Goal: Task Accomplishment & Management: Manage account settings

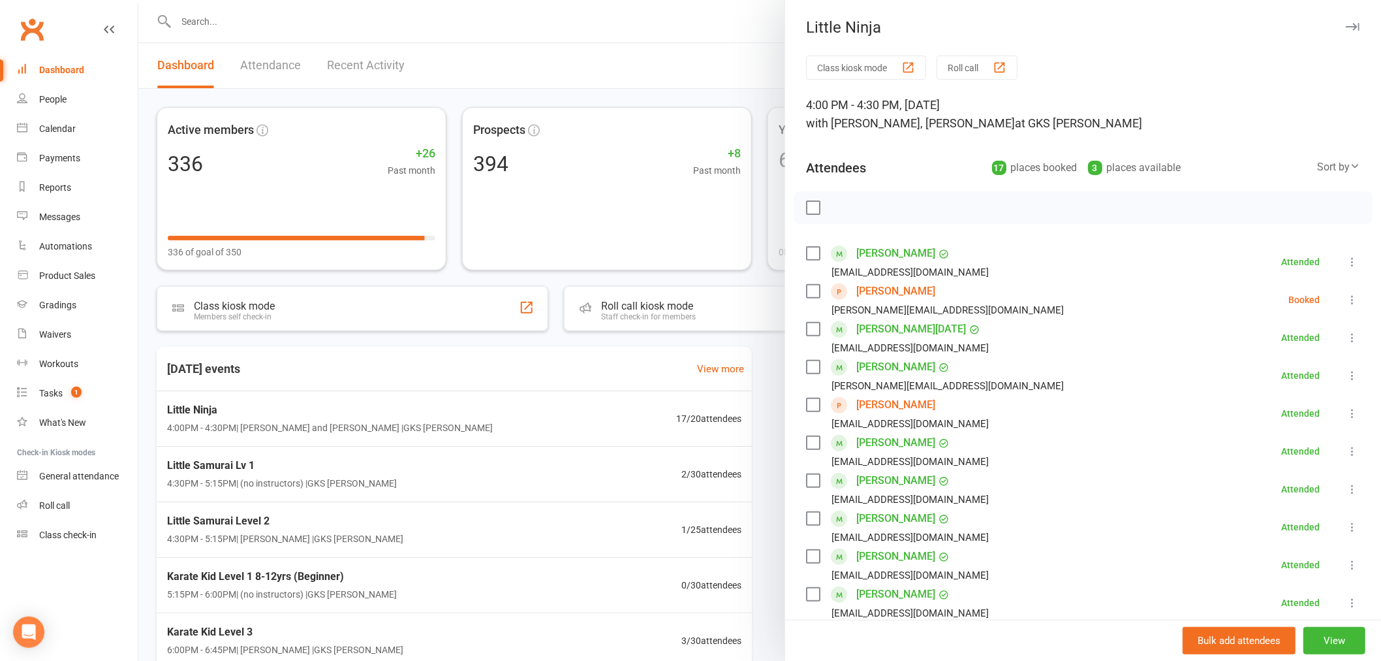
scroll to position [145, 0]
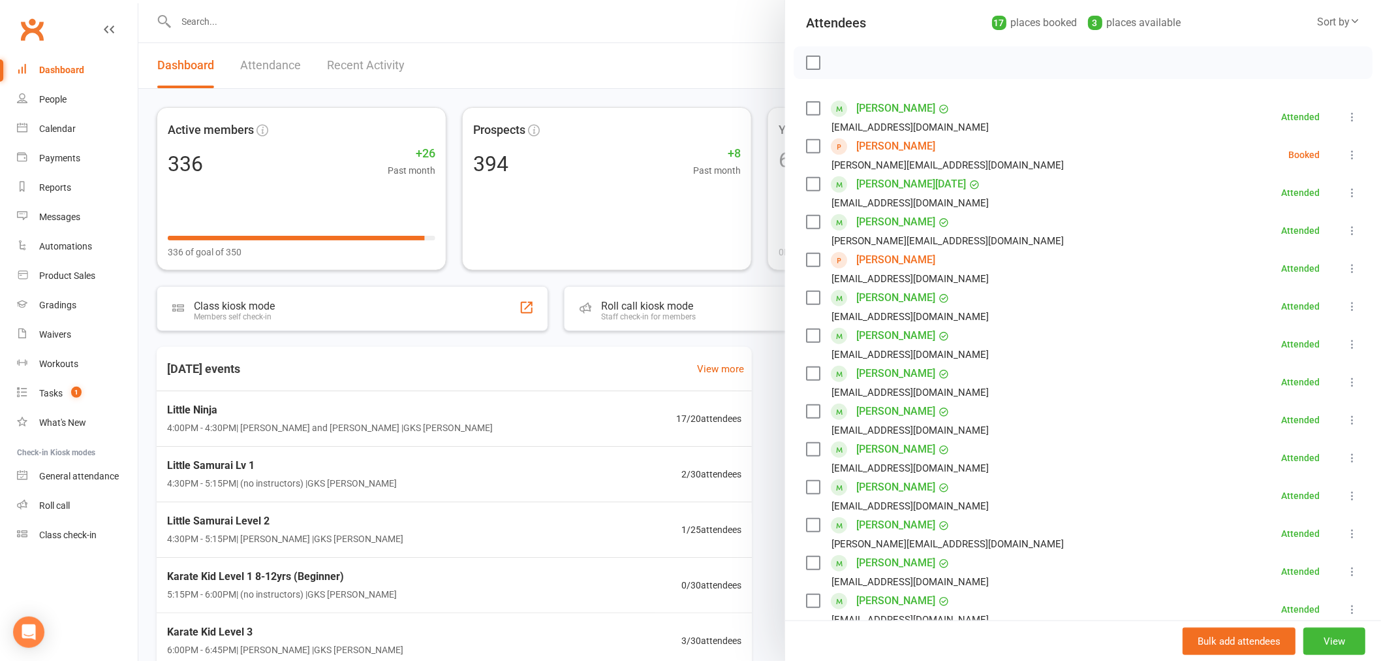
click at [1346, 155] on icon at bounding box center [1352, 154] width 13 height 13
click at [1270, 257] on link "Mark absent" at bounding box center [1294, 258] width 129 height 26
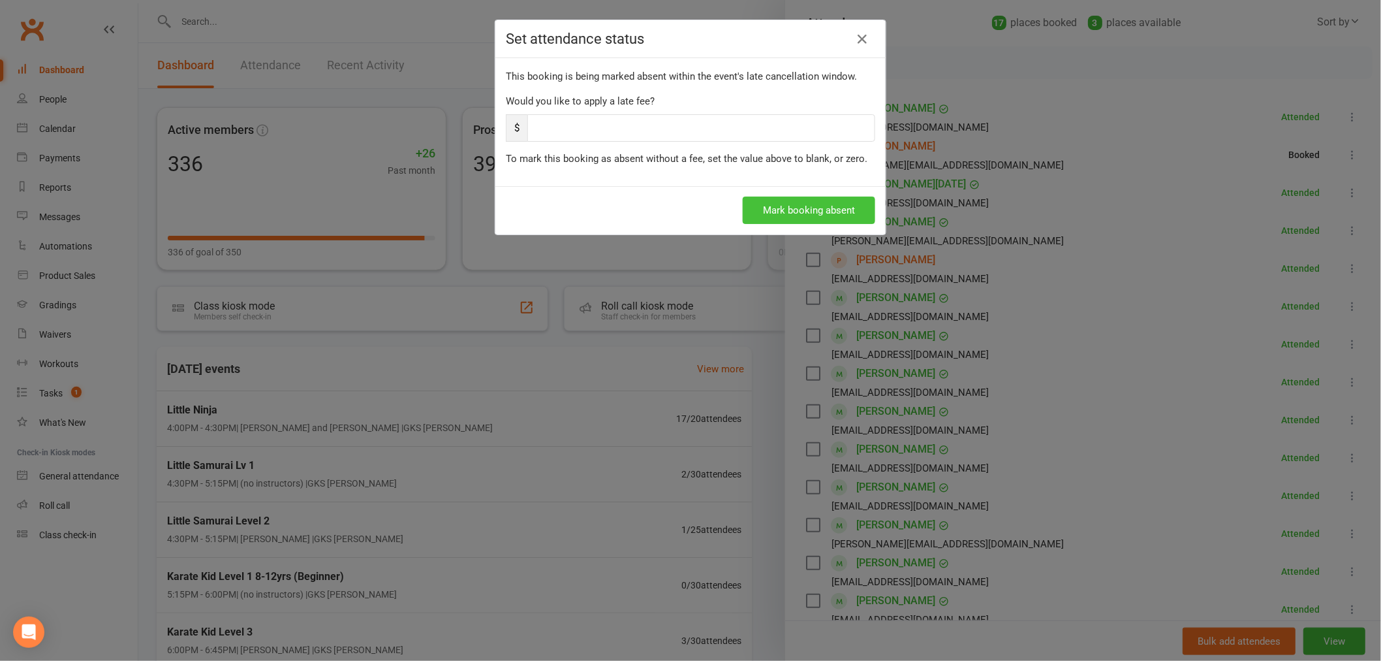
click at [774, 212] on button "Mark booking absent" at bounding box center [809, 209] width 133 height 27
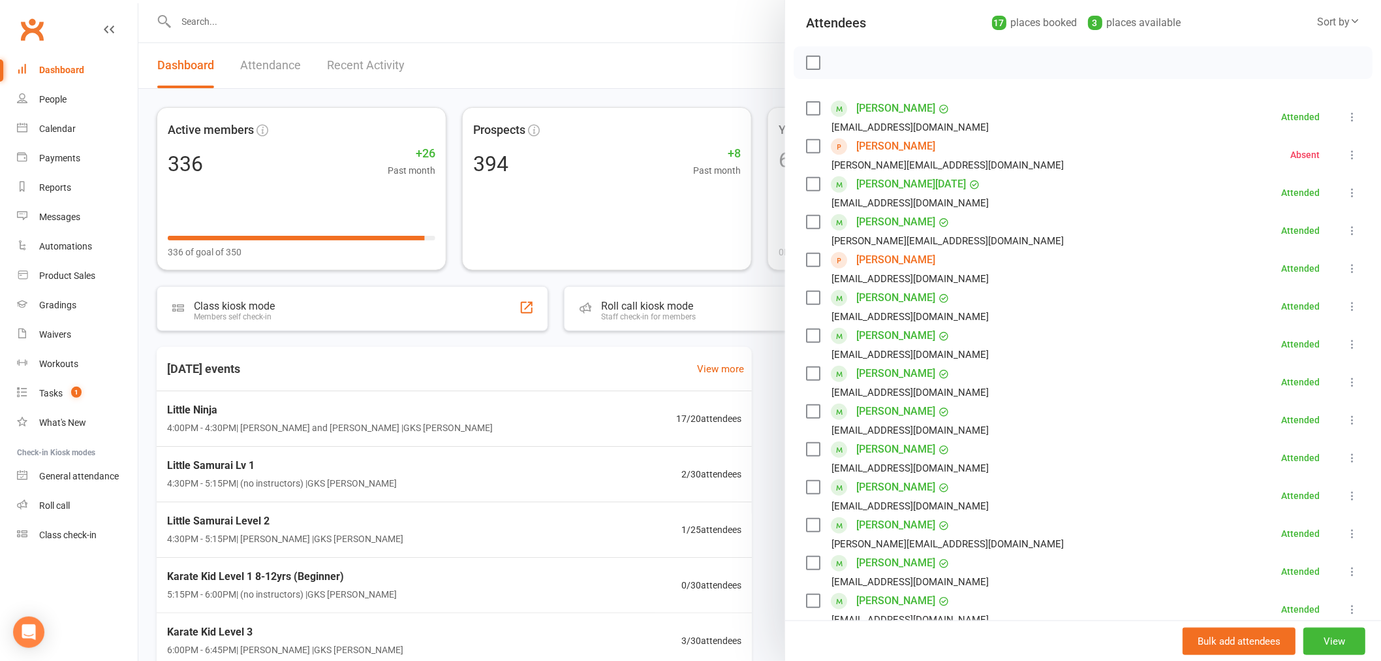
click at [1346, 152] on icon at bounding box center [1352, 154] width 13 height 13
click at [289, 16] on div at bounding box center [759, 330] width 1243 height 661
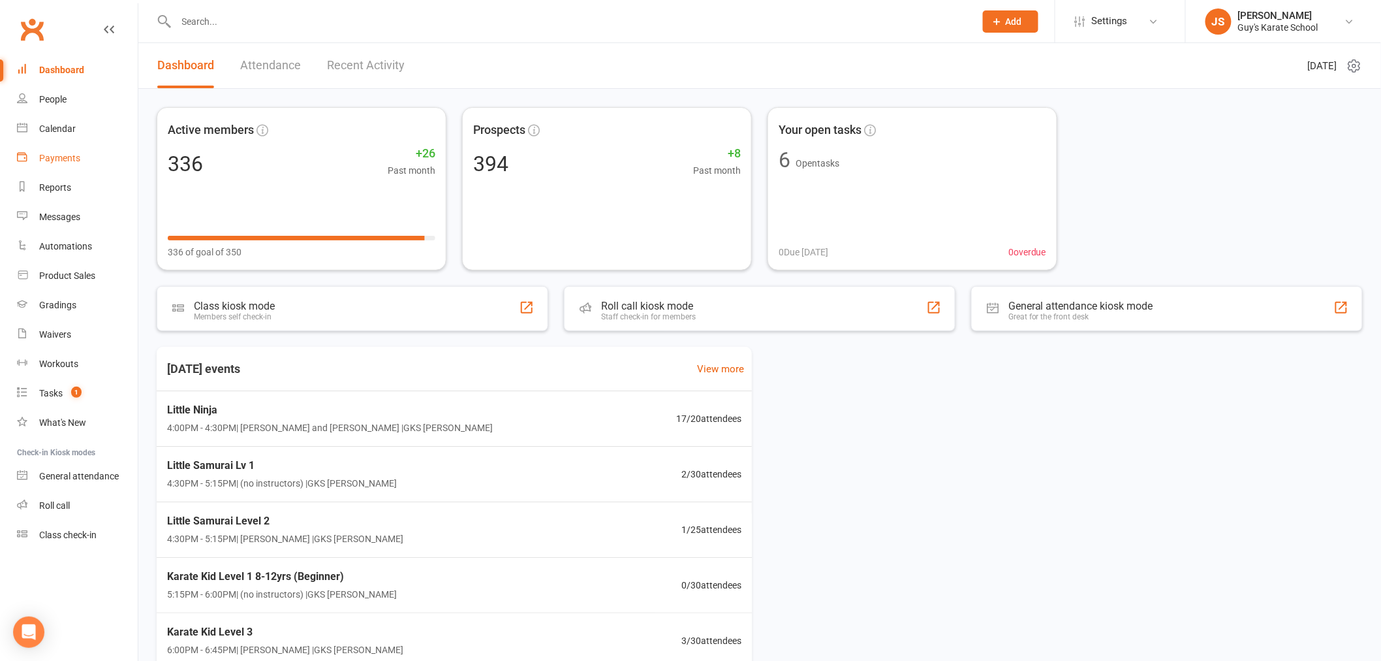
click at [78, 145] on link "Payments" at bounding box center [77, 158] width 121 height 29
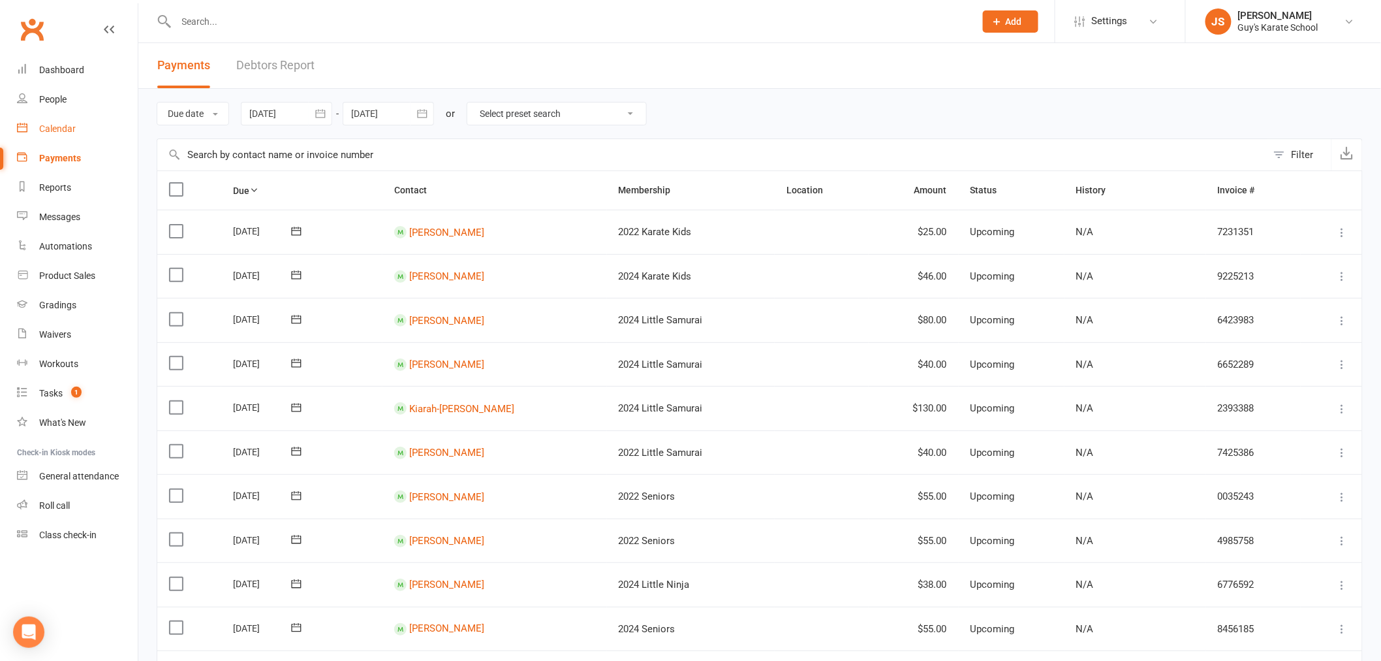
click at [61, 129] on div "Calendar" at bounding box center [57, 128] width 37 height 10
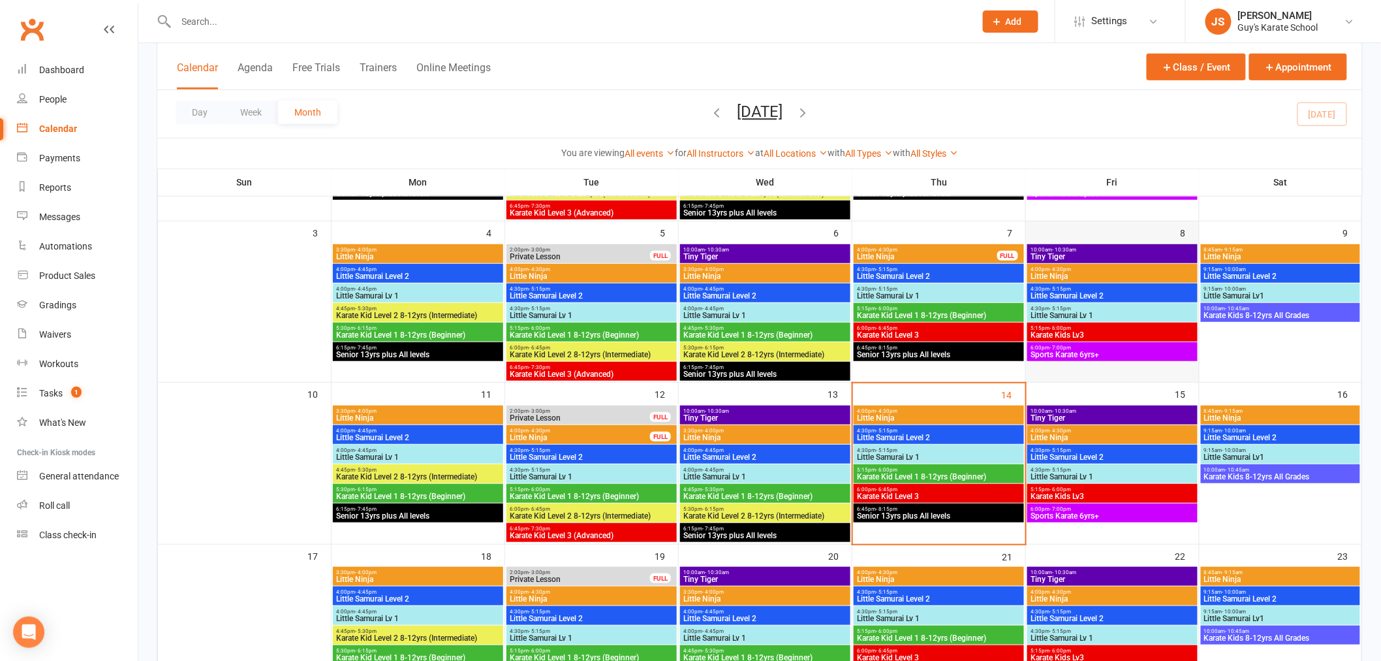
scroll to position [290, 0]
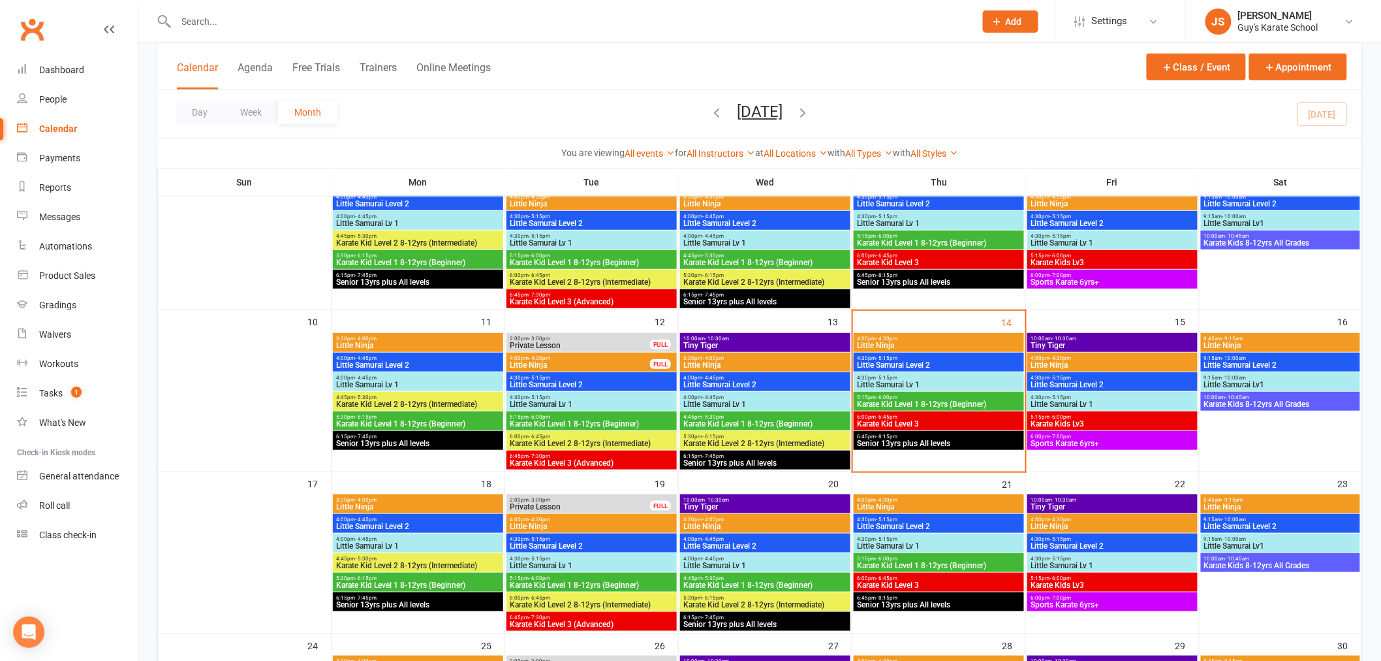
click at [920, 401] on span "Karate Kid Level 1 8-12yrs (Beginner)" at bounding box center [938, 404] width 165 height 8
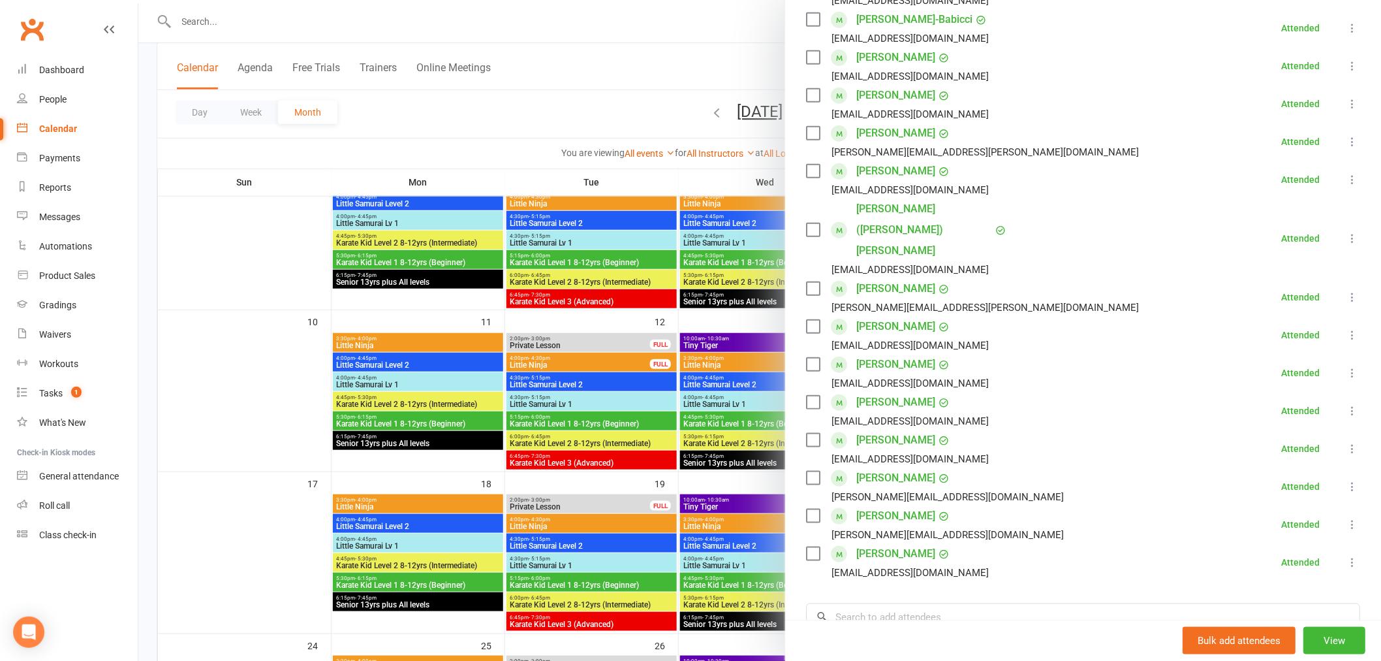
scroll to position [501, 0]
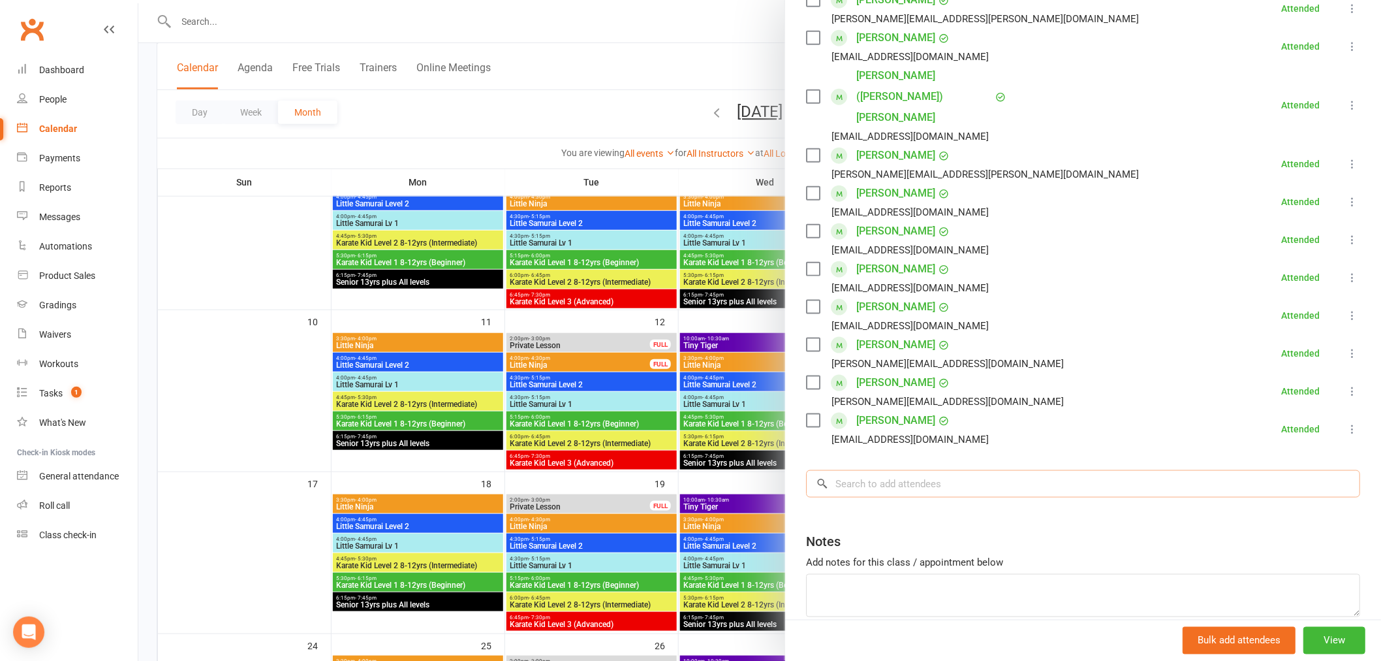
click at [959, 470] on input "search" at bounding box center [1083, 483] width 554 height 27
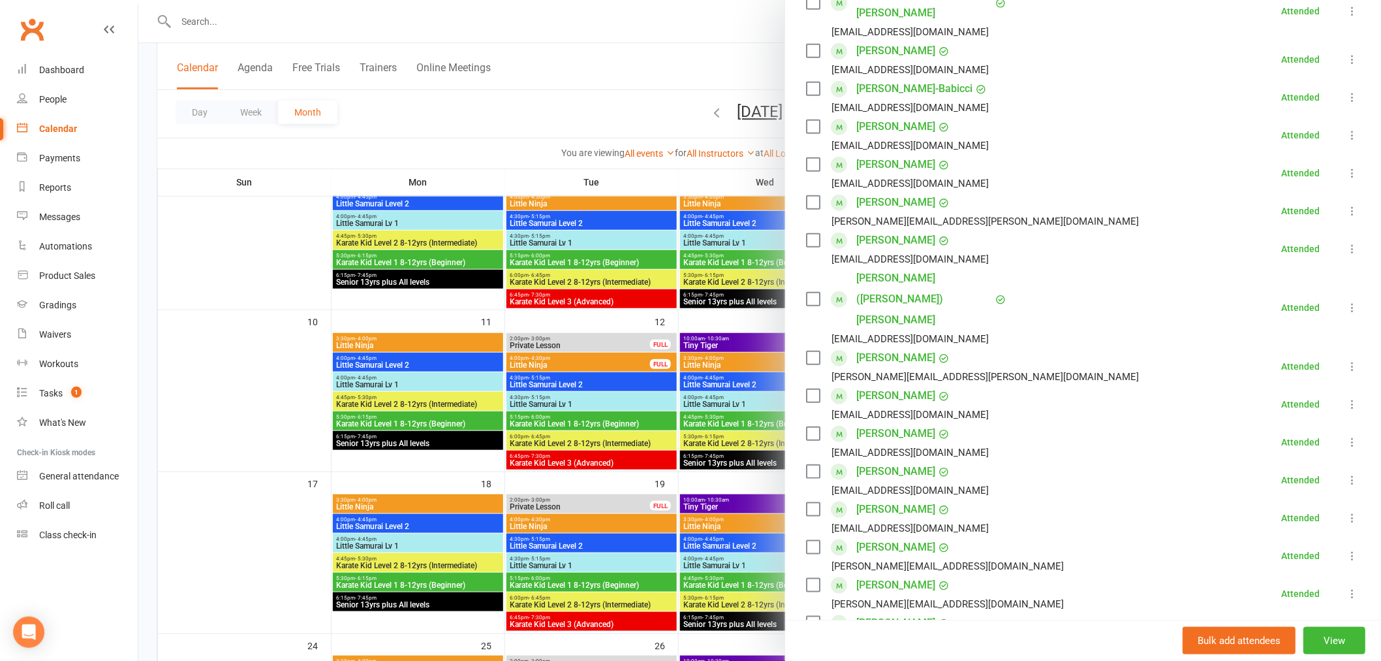
scroll to position [356, 0]
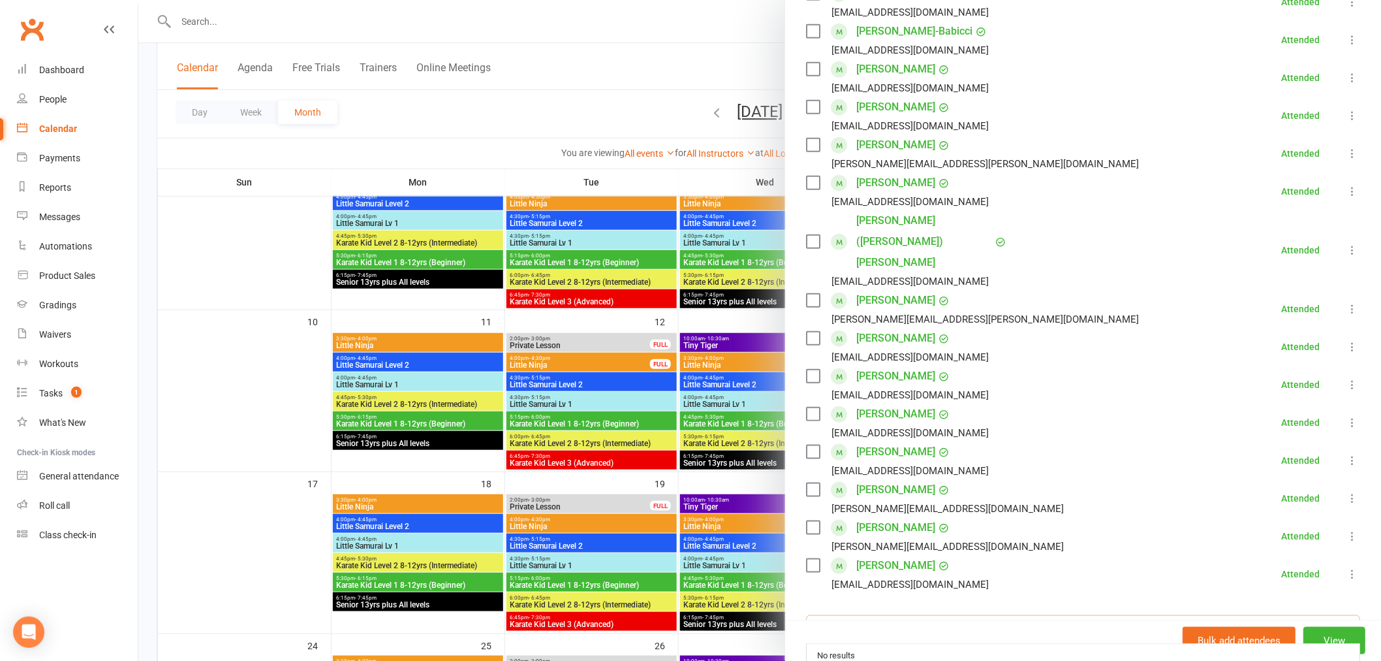
type input "a"
click at [637, 66] on div at bounding box center [759, 330] width 1243 height 661
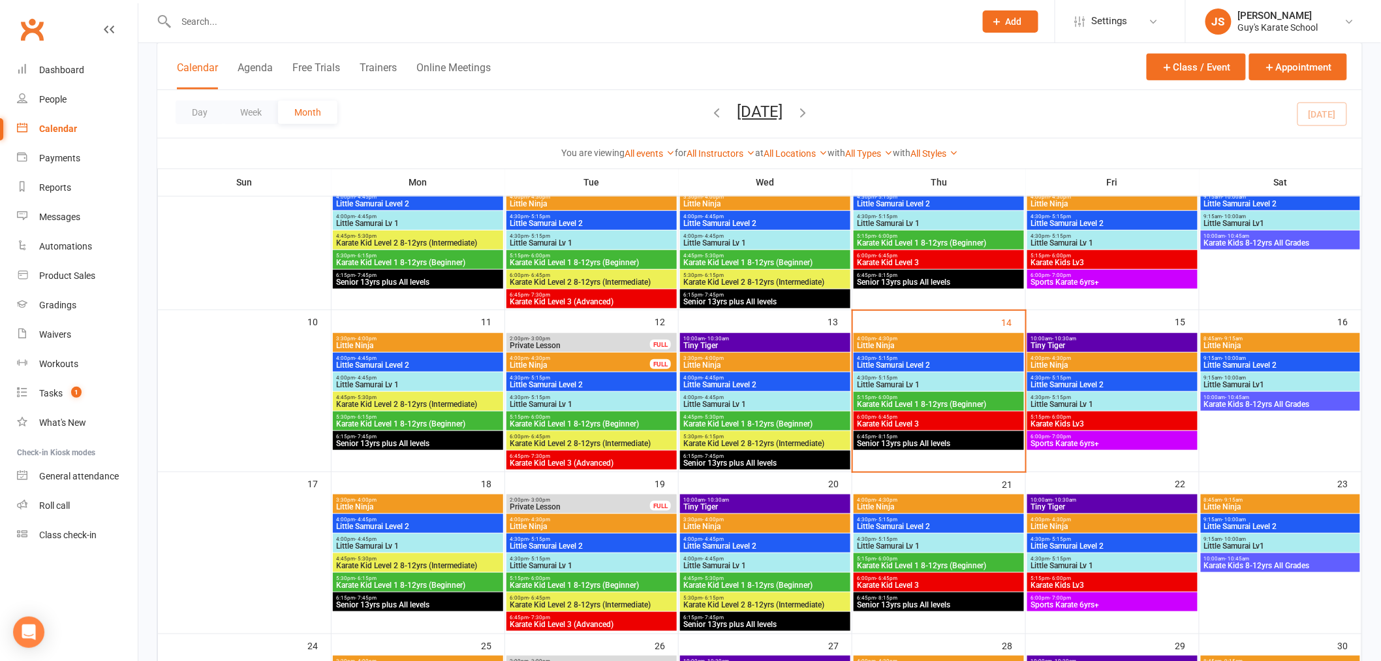
click at [257, 35] on div at bounding box center [561, 21] width 809 height 42
click at [275, 26] on input "text" at bounding box center [569, 21] width 794 height 18
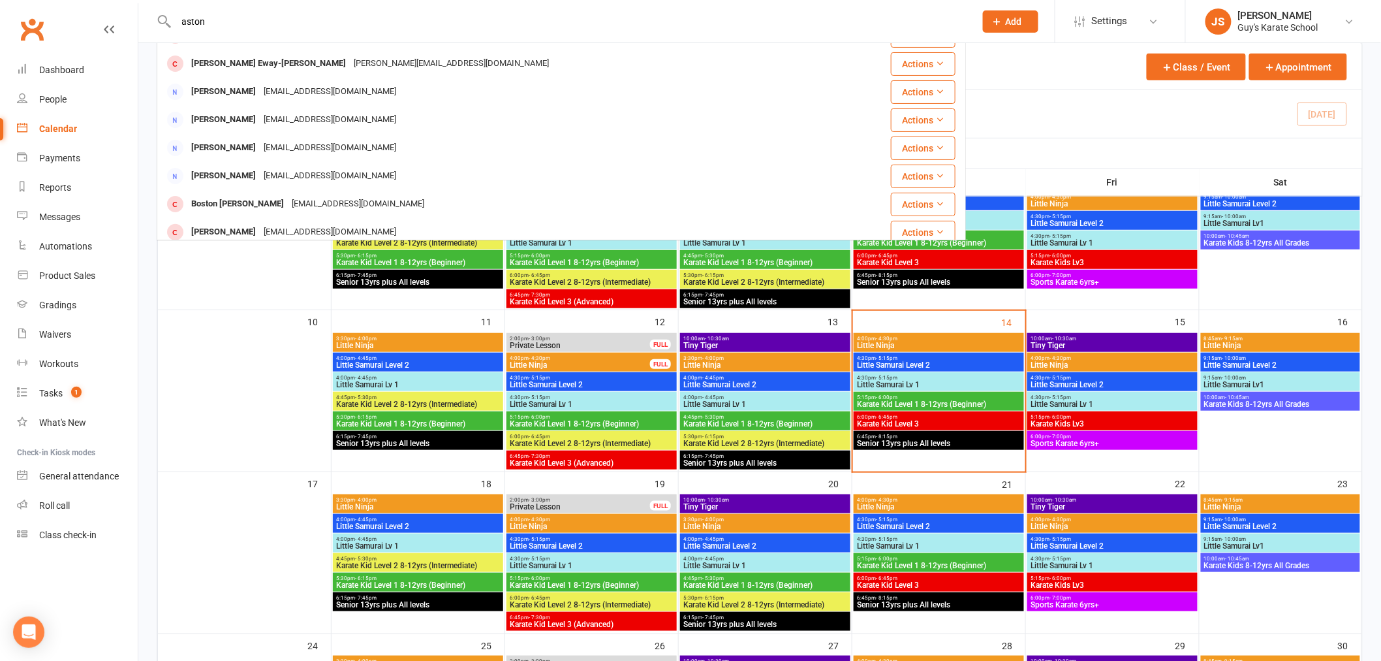
scroll to position [0, 0]
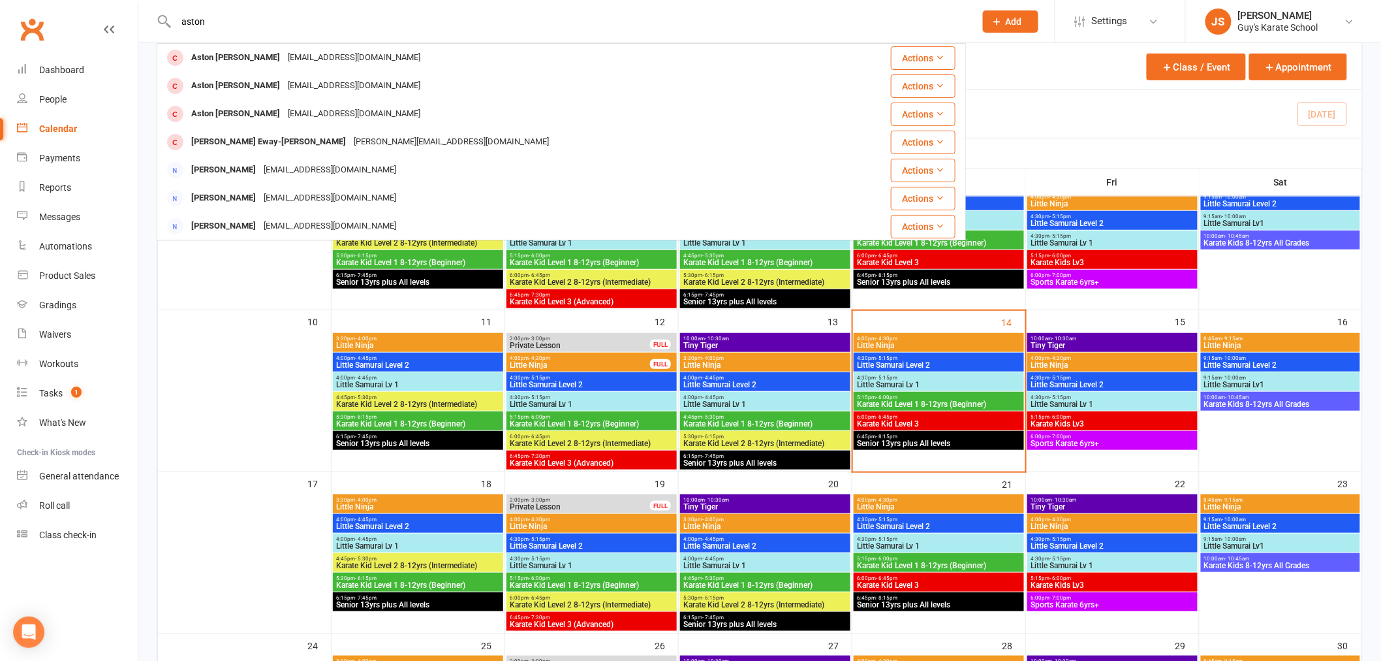
click at [191, 22] on input "aston" at bounding box center [569, 21] width 794 height 18
type input "ashton"
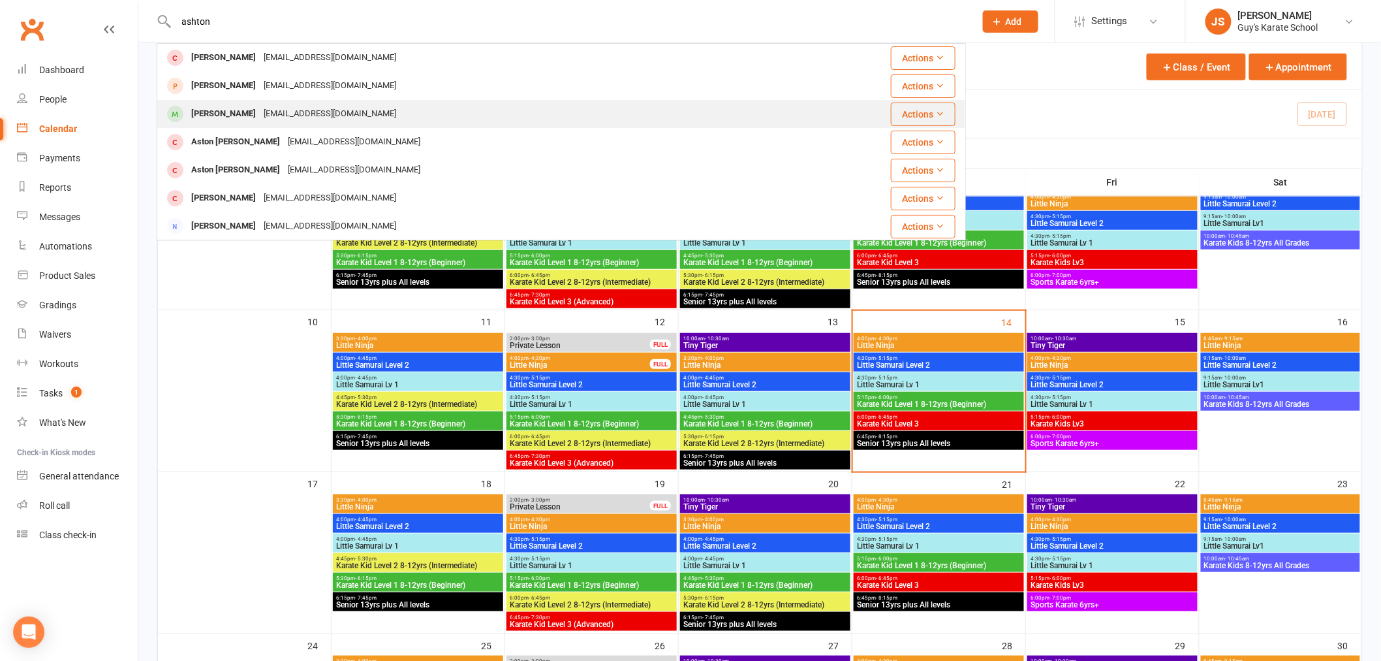
click at [217, 114] on div "[PERSON_NAME]" at bounding box center [223, 113] width 72 height 19
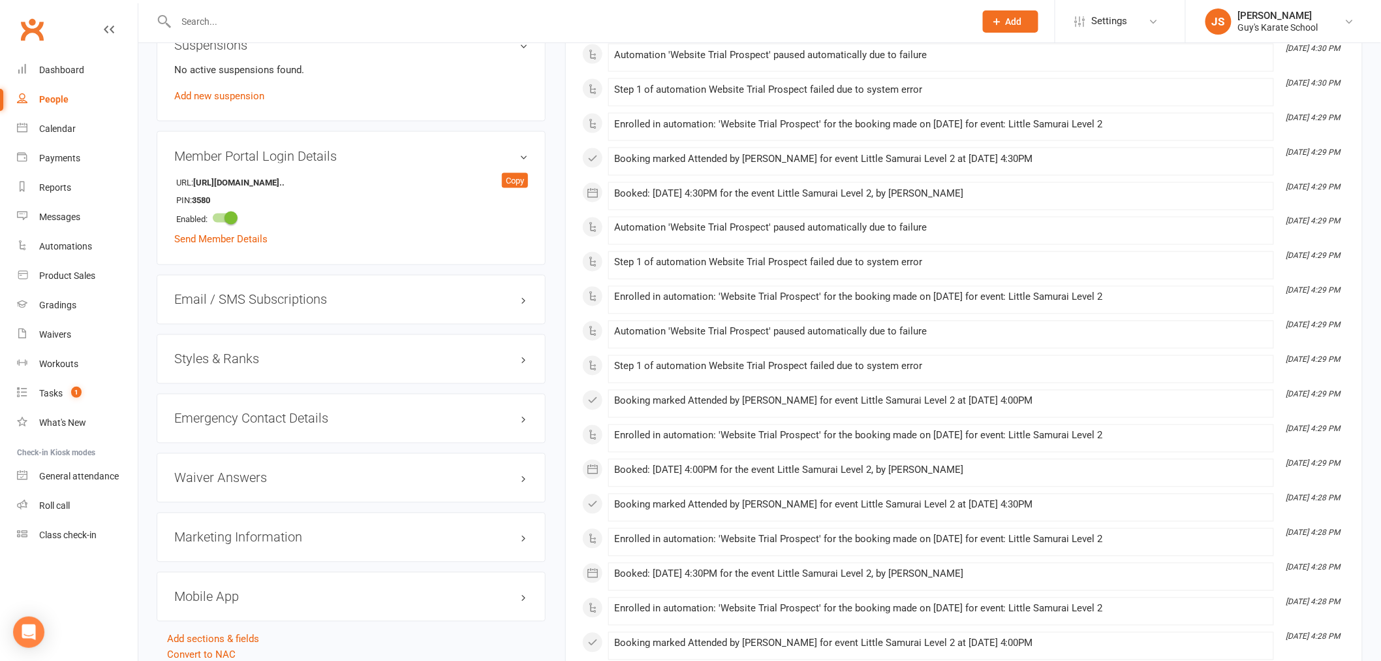
scroll to position [870, 0]
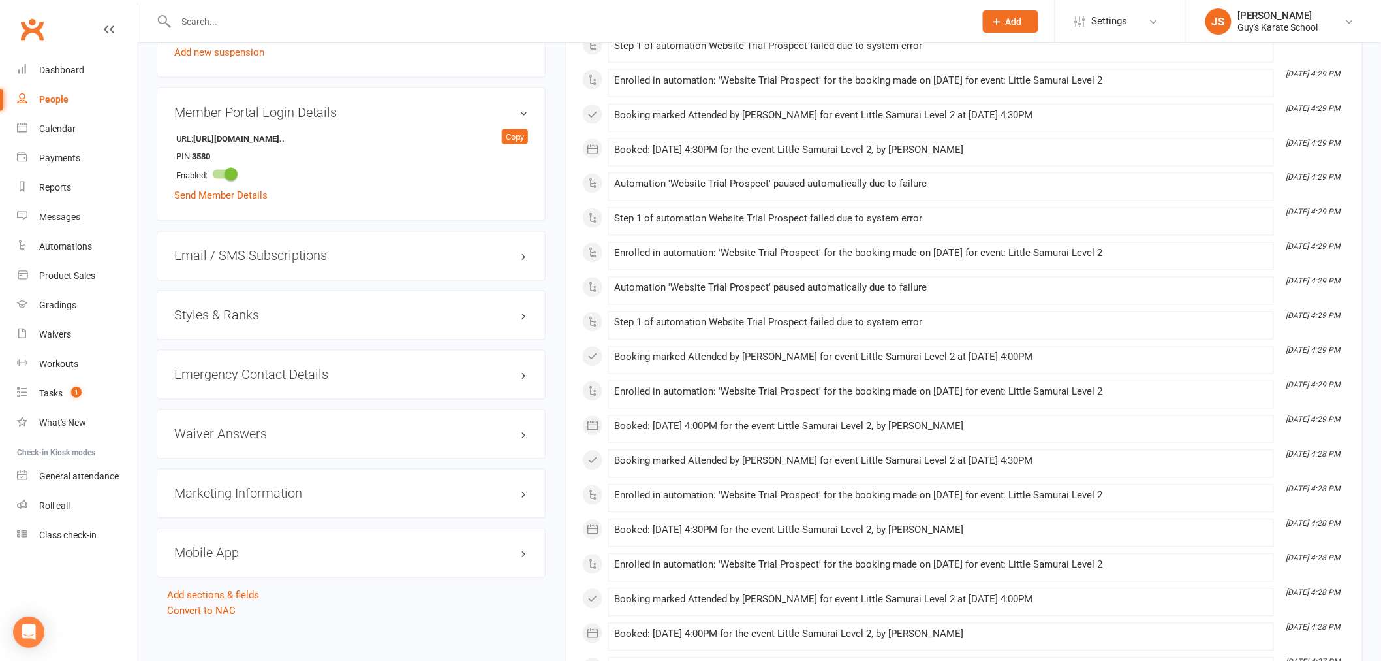
click at [247, 322] on h3 "Styles & Ranks" at bounding box center [351, 315] width 354 height 14
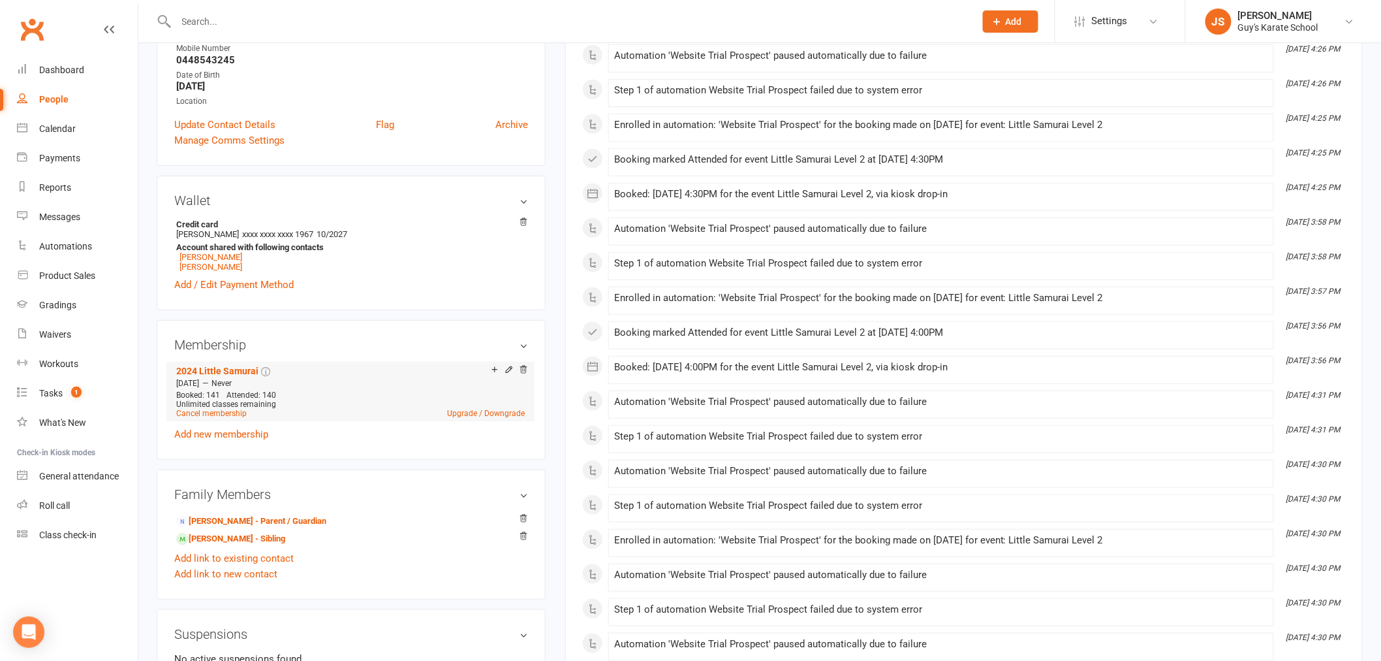
scroll to position [217, 0]
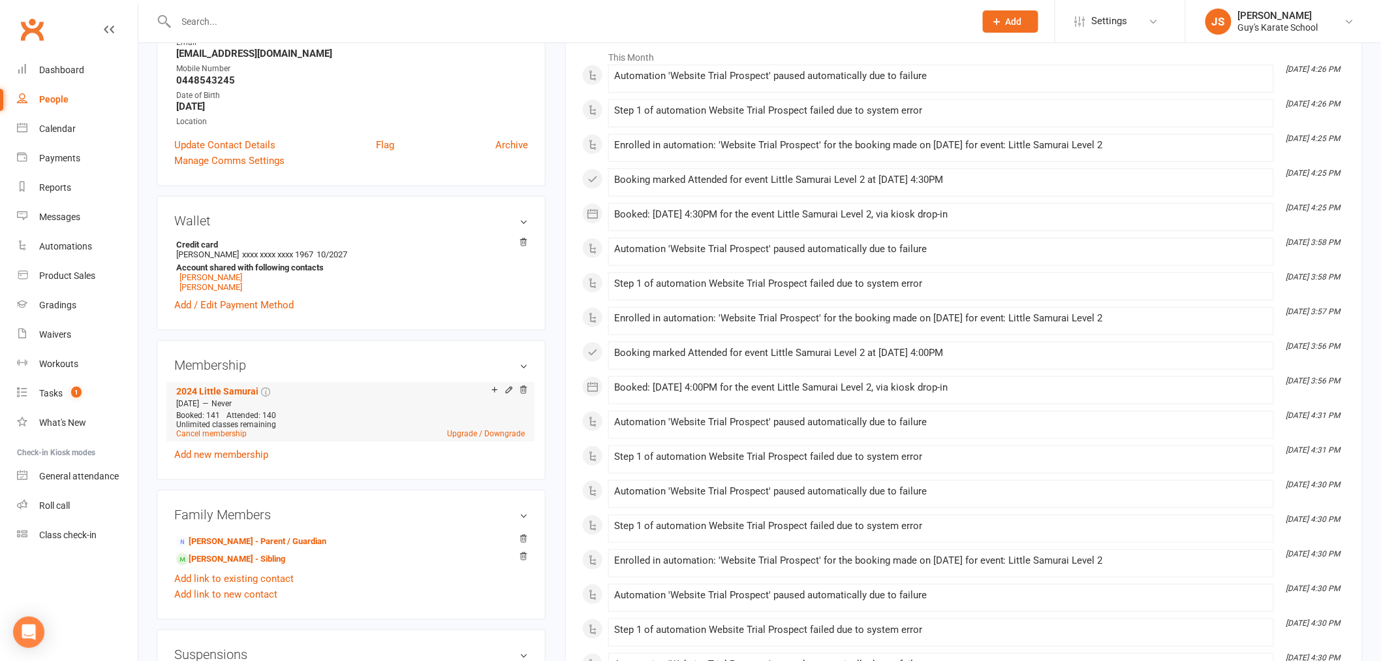
click at [503, 390] on div at bounding box center [507, 390] width 41 height 11
click at [507, 390] on icon at bounding box center [509, 389] width 9 height 9
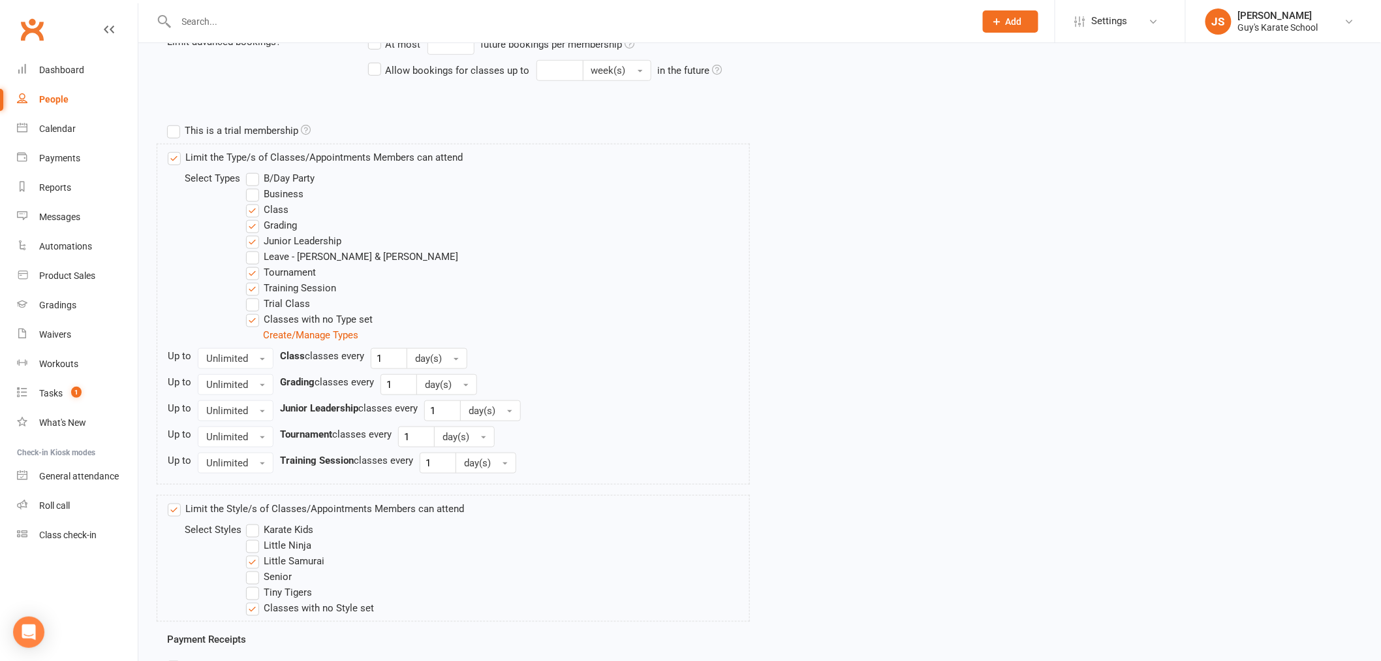
scroll to position [507, 0]
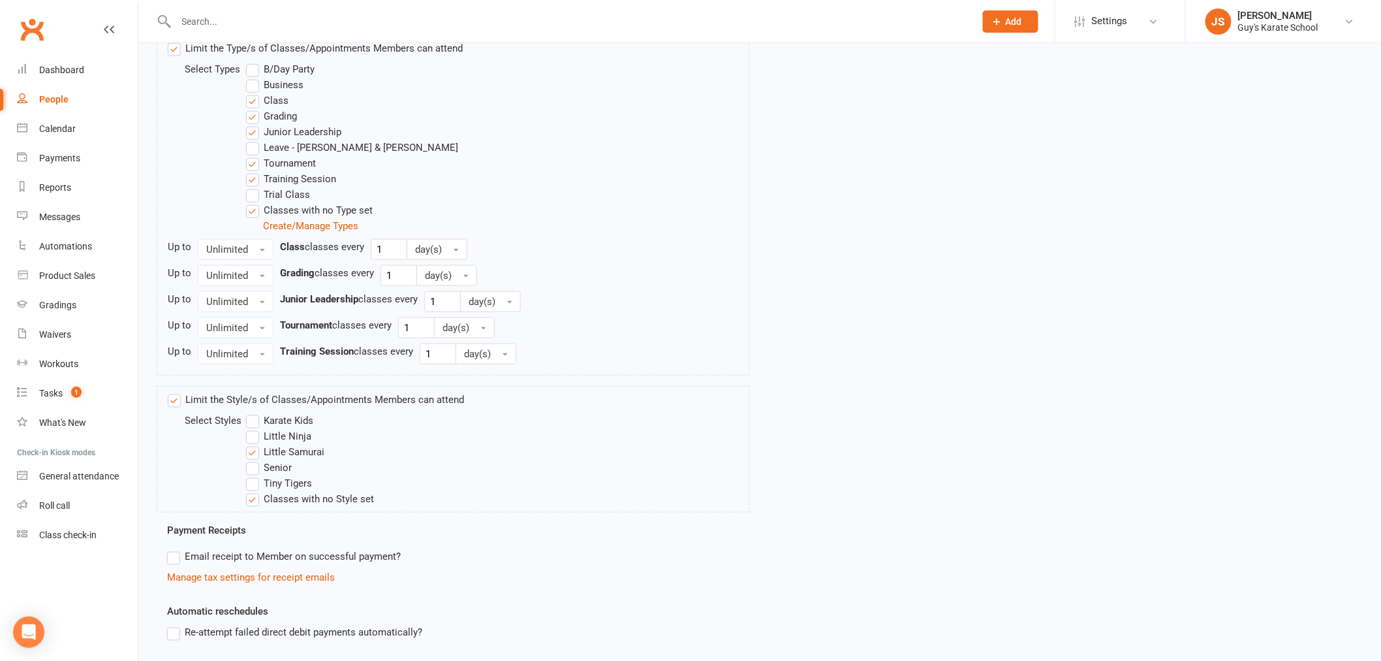
click at [257, 422] on label "Karate Kids" at bounding box center [279, 421] width 67 height 16
click at [255, 413] on input "Karate Kids" at bounding box center [250, 413] width 8 height 0
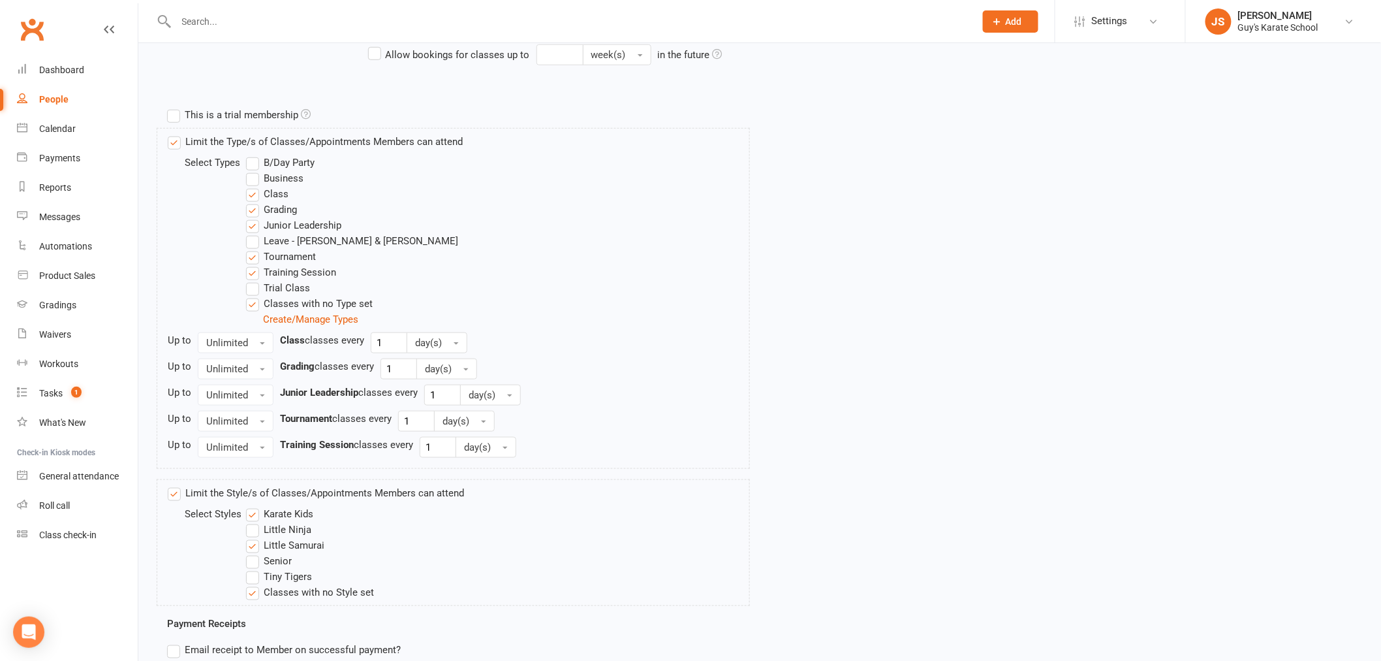
scroll to position [672, 0]
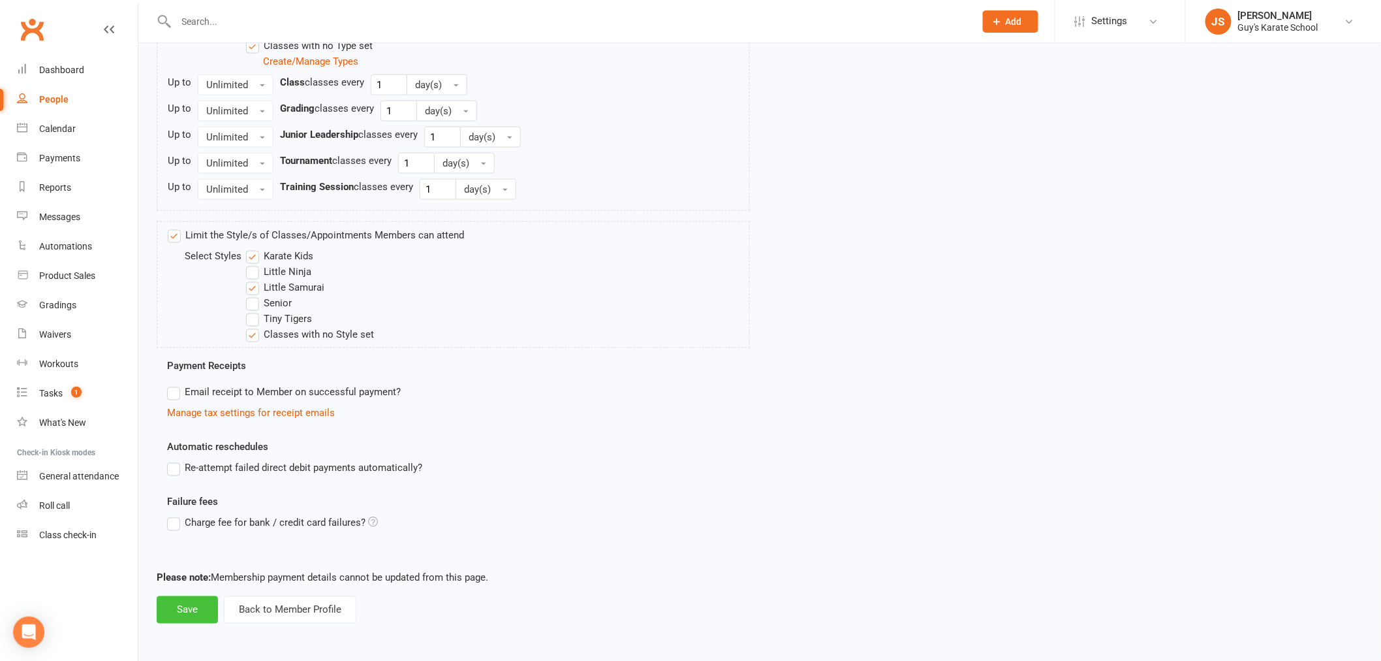
click at [193, 599] on button "Save" at bounding box center [187, 609] width 61 height 27
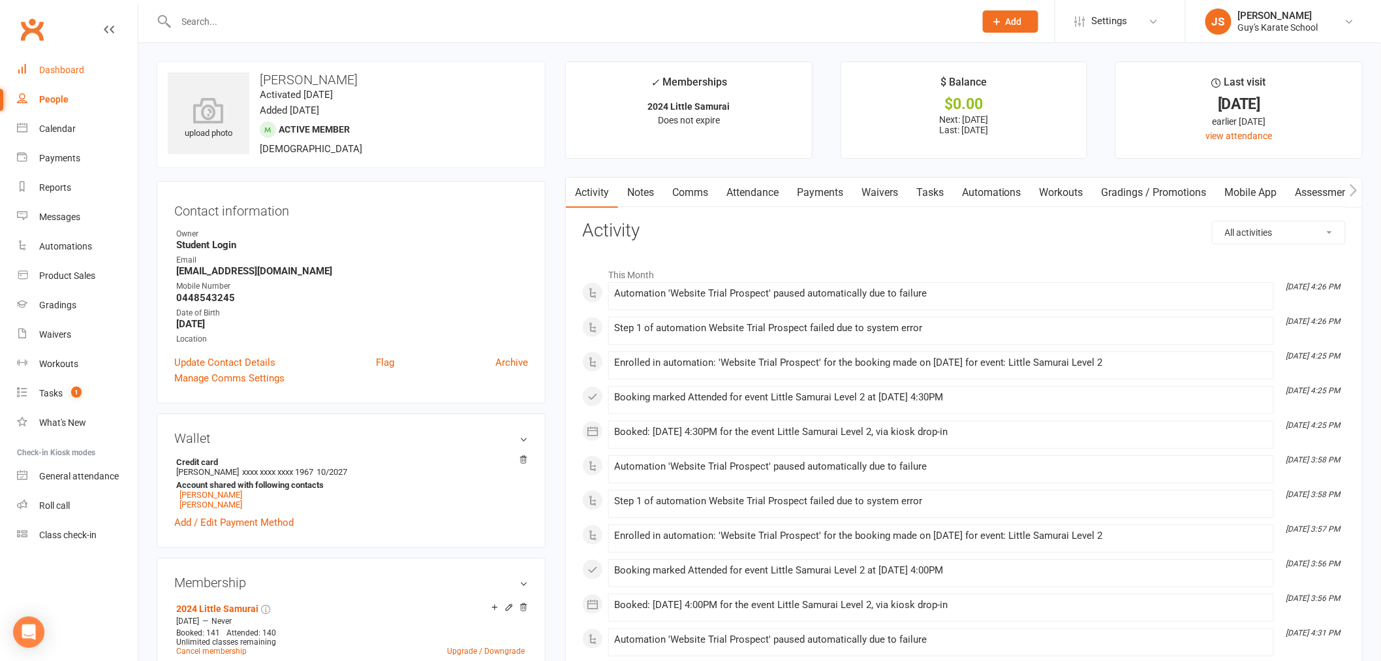
click at [106, 79] on link "Dashboard" at bounding box center [77, 69] width 121 height 29
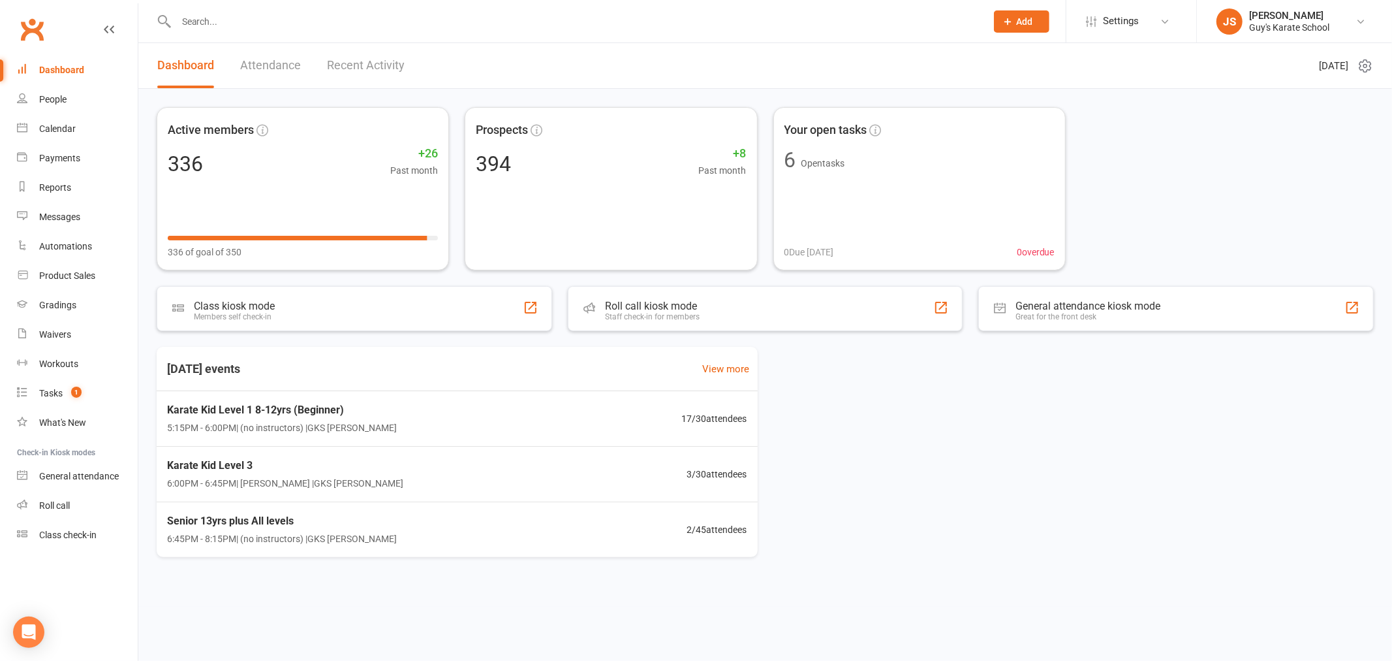
click at [206, 22] on input "text" at bounding box center [574, 21] width 805 height 18
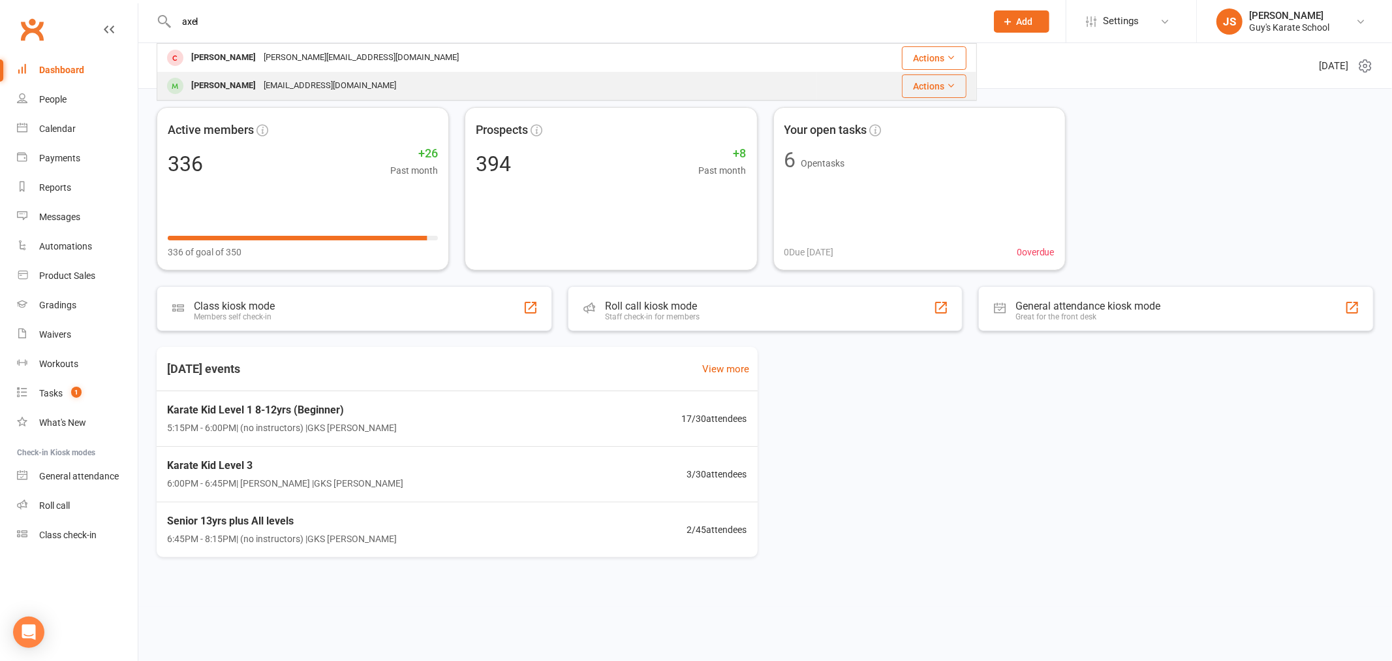
type input "axel"
click at [290, 79] on div "[EMAIL_ADDRESS][DOMAIN_NAME]" at bounding box center [330, 85] width 140 height 19
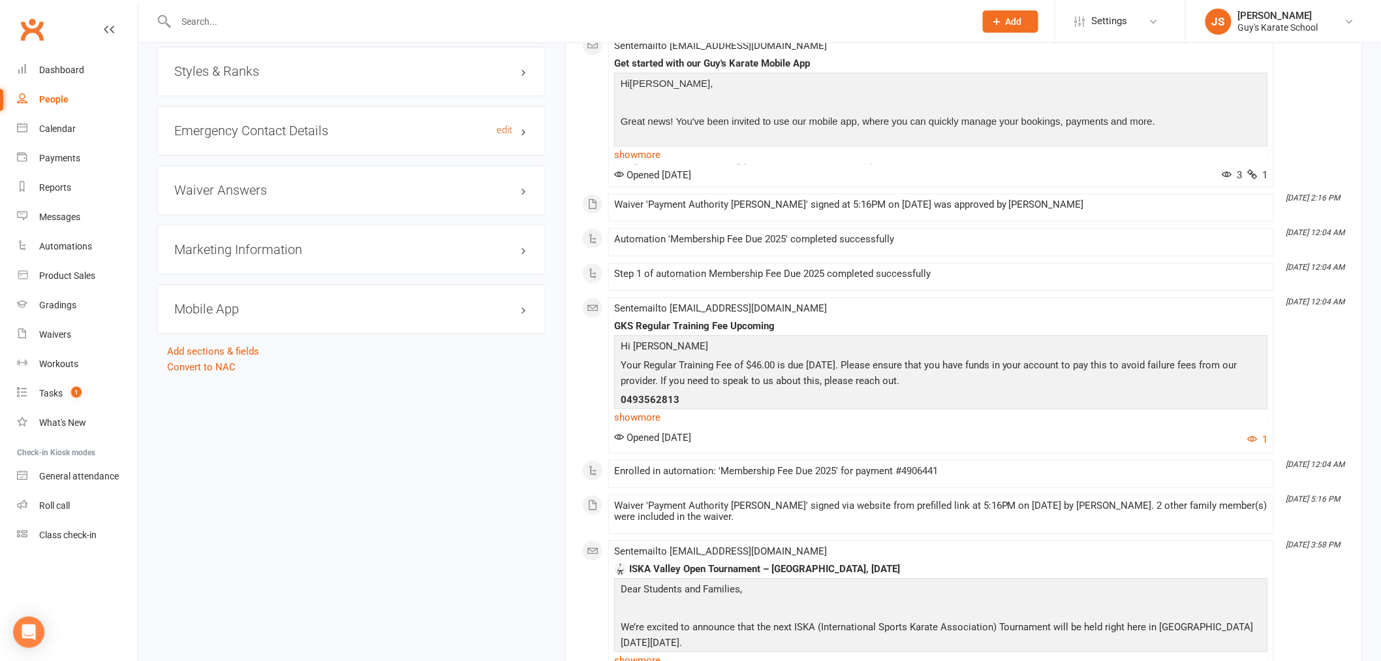
scroll to position [870, 0]
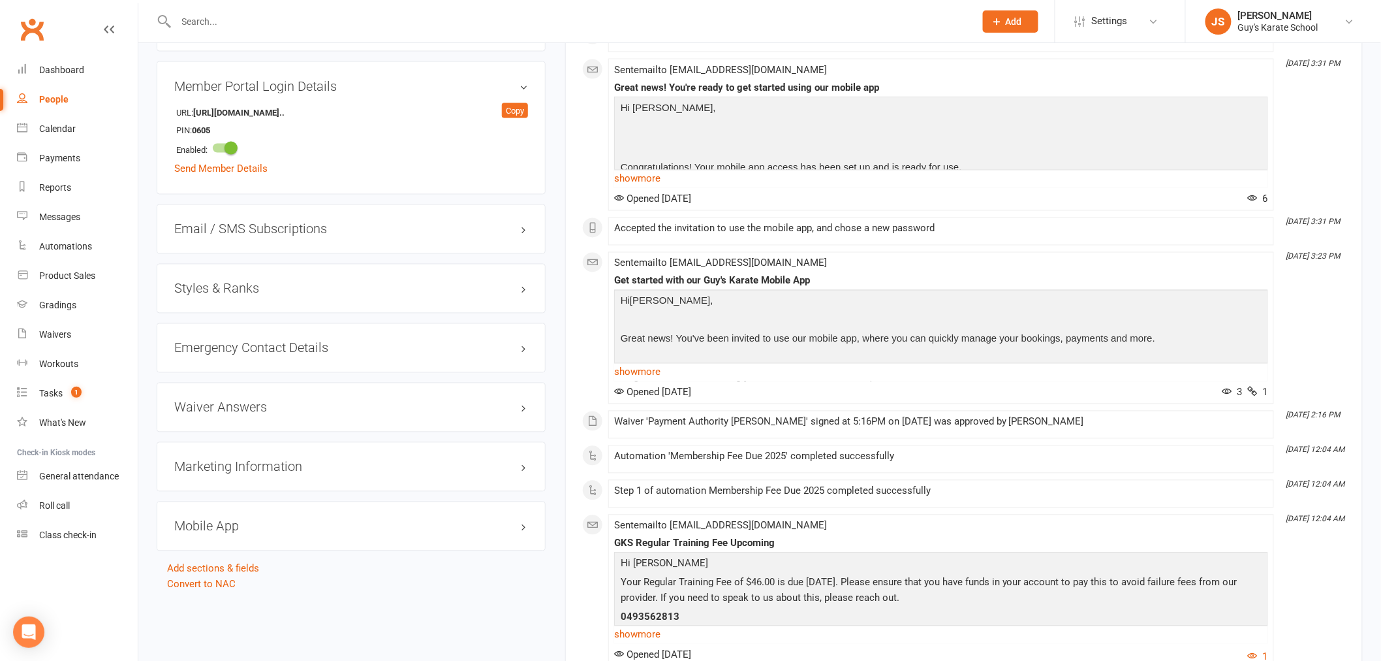
click at [249, 290] on h3 "Styles & Ranks" at bounding box center [351, 288] width 354 height 14
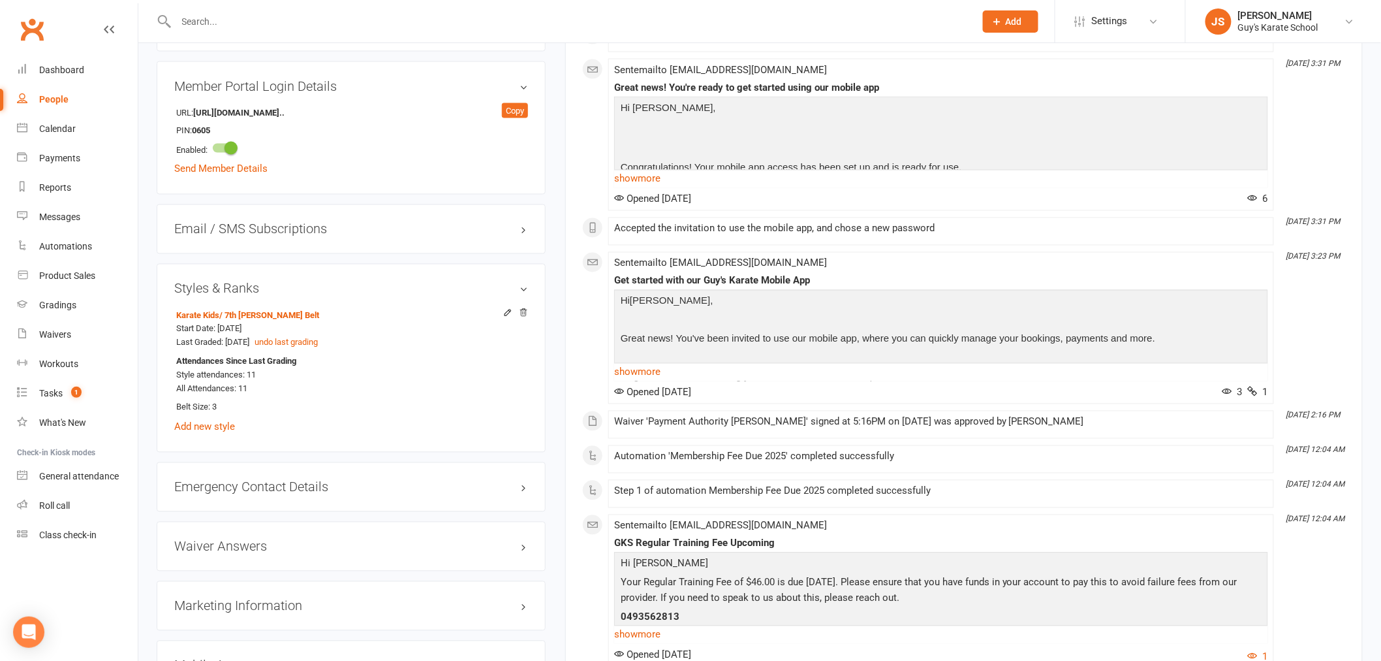
click at [526, 291] on h3 "Styles & Ranks" at bounding box center [351, 288] width 354 height 14
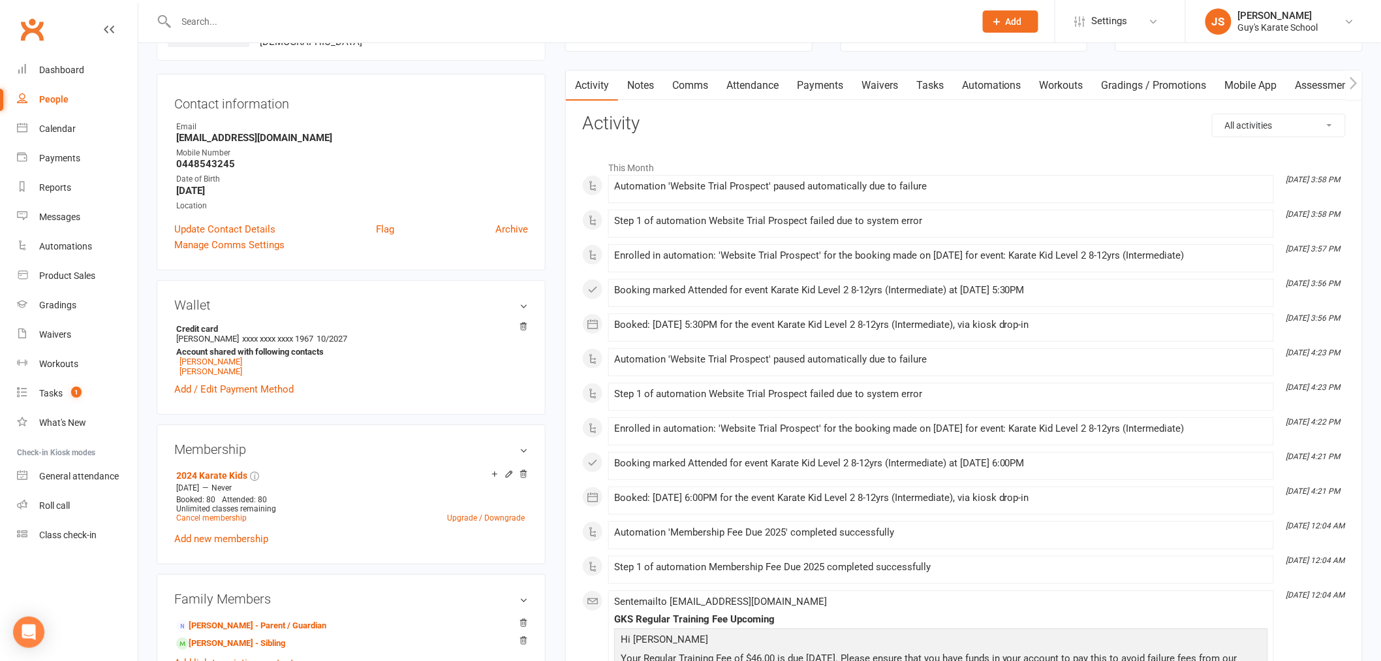
scroll to position [145, 0]
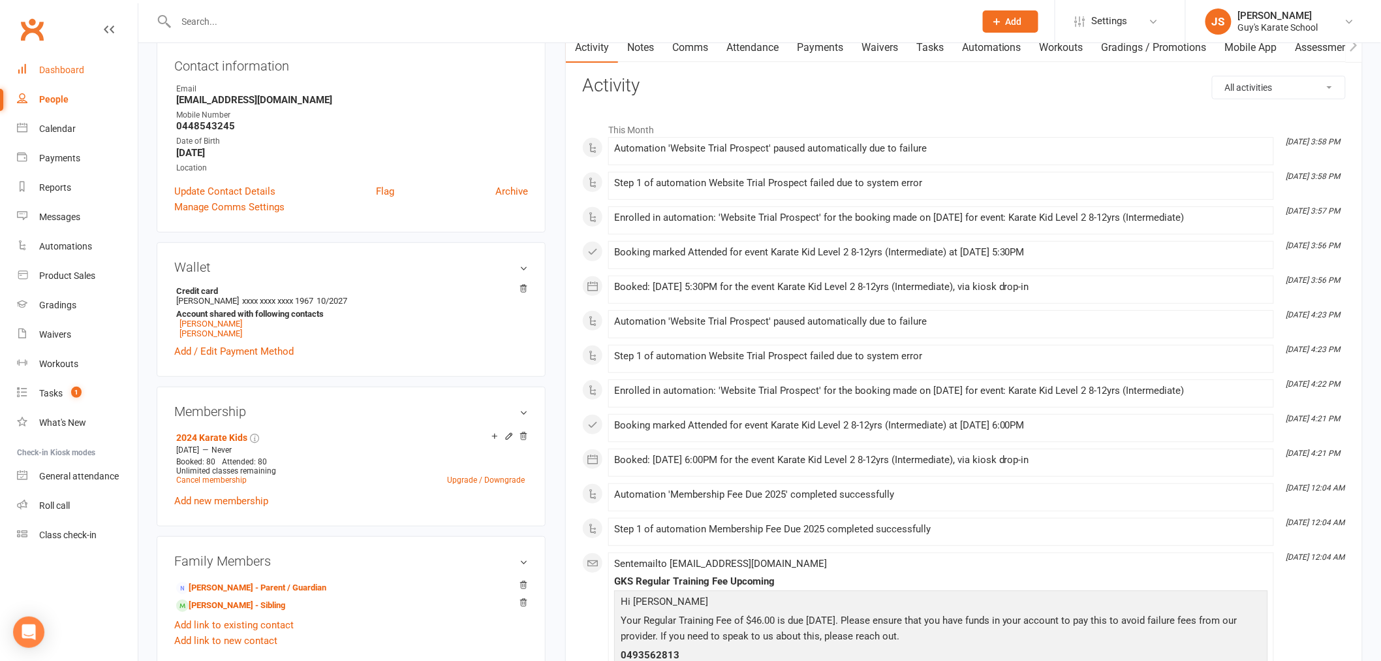
click at [40, 70] on div "Dashboard" at bounding box center [61, 70] width 45 height 10
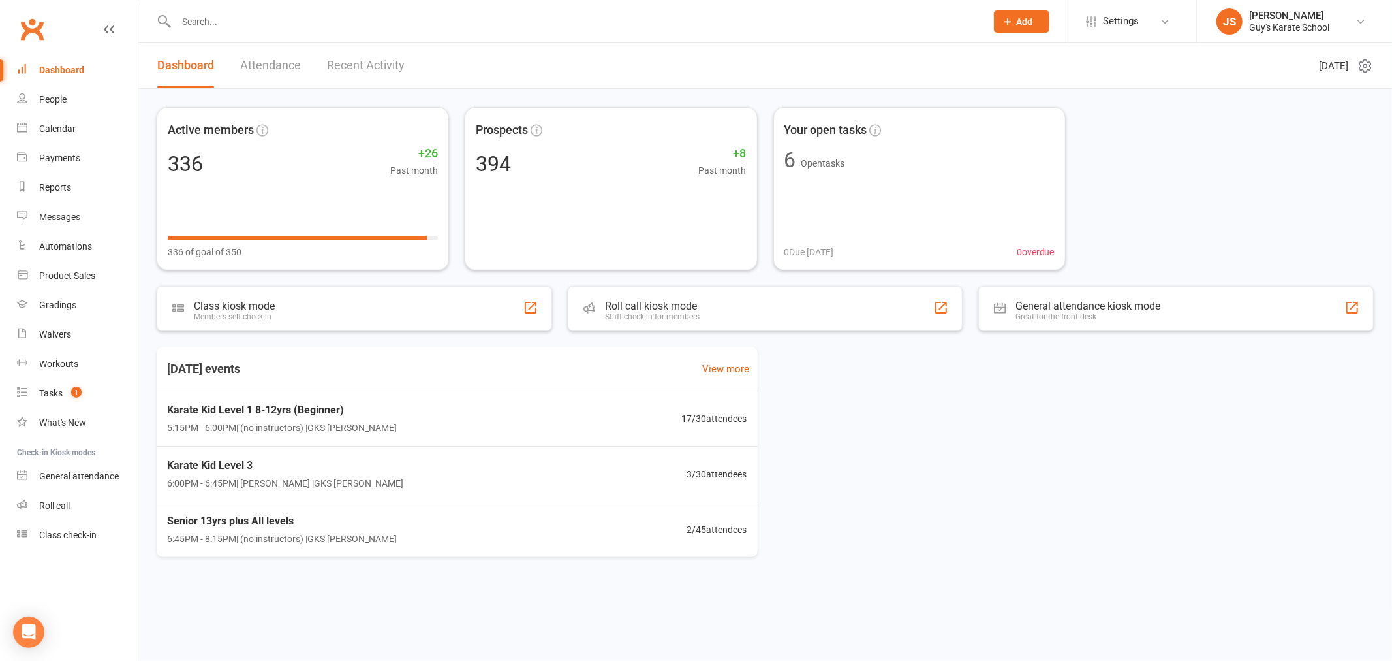
click at [238, 16] on input "text" at bounding box center [574, 21] width 805 height 18
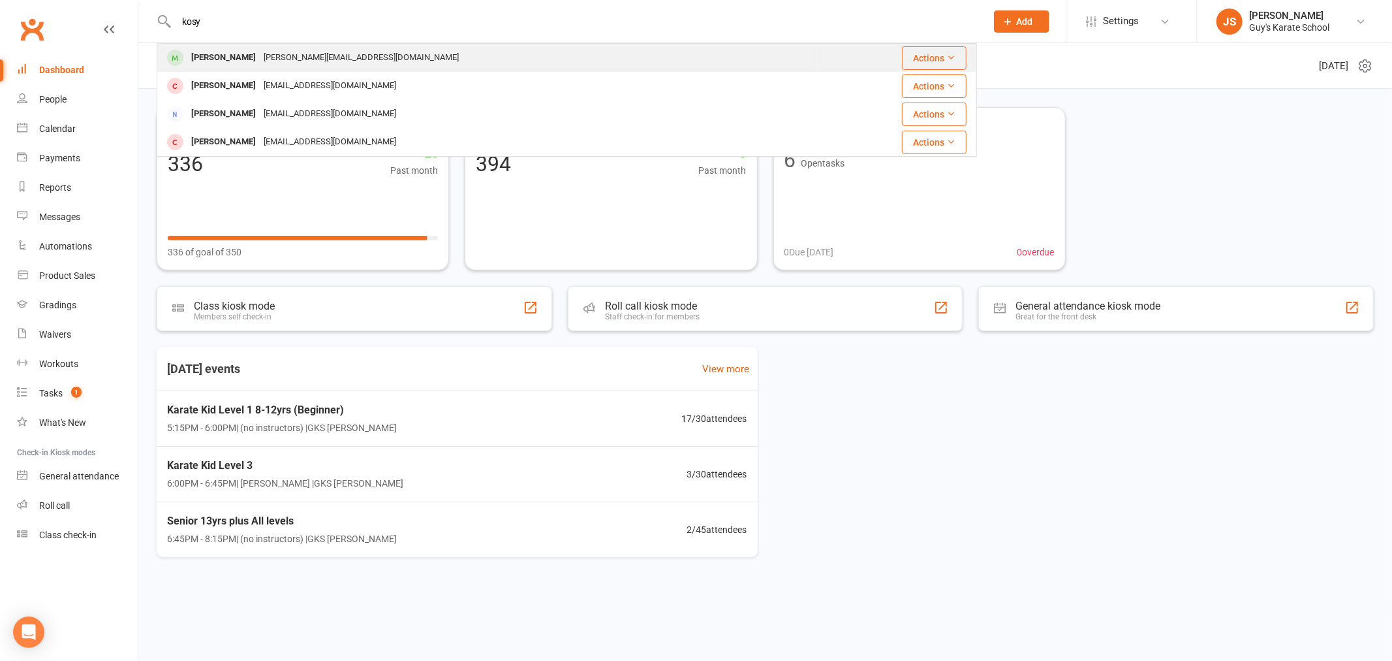
type input "kosy"
click at [286, 69] on div "Kosy Wallace [EMAIL_ADDRESS][DOMAIN_NAME]" at bounding box center [487, 57] width 659 height 27
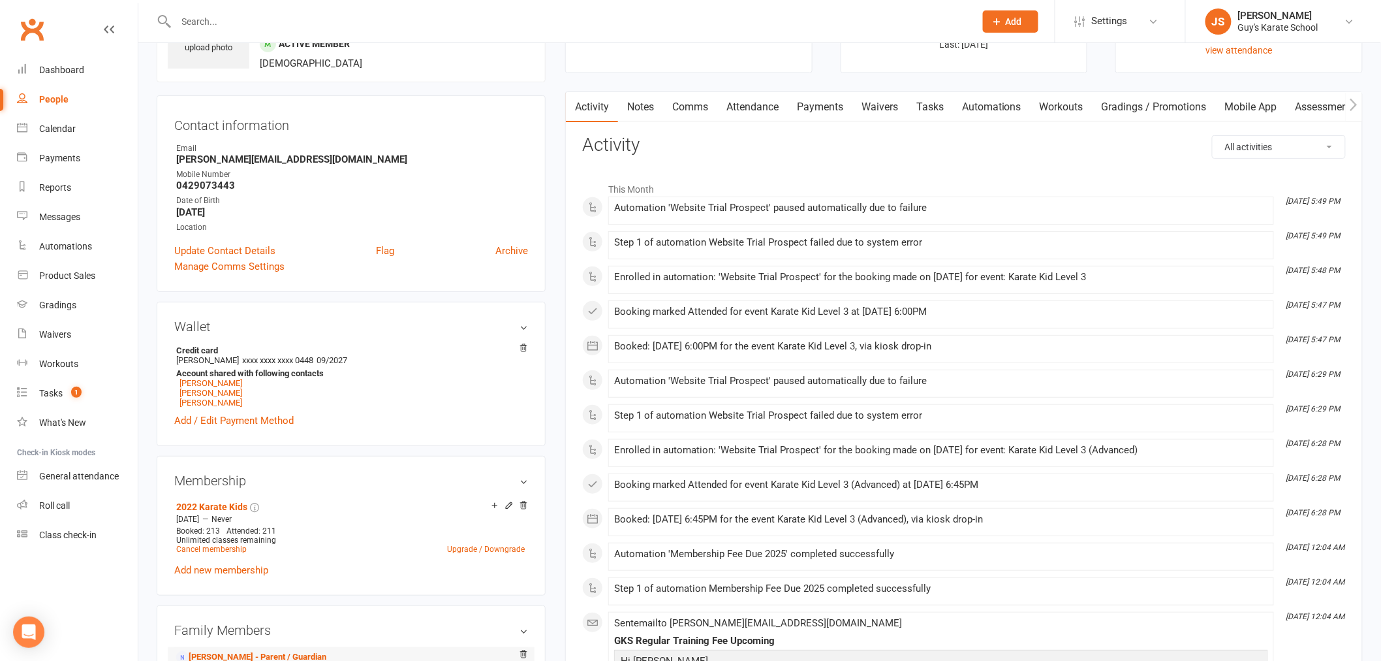
scroll to position [290, 0]
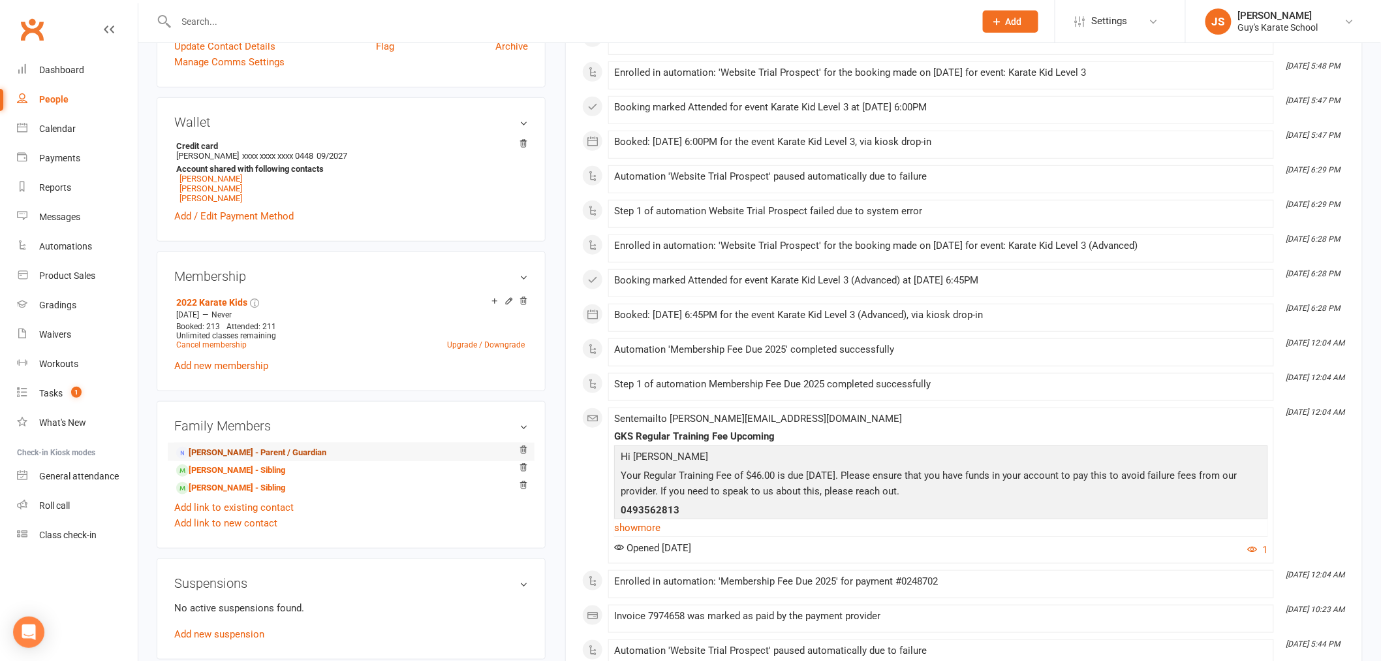
click at [292, 451] on link "[PERSON_NAME] - Parent / Guardian" at bounding box center [251, 453] width 150 height 14
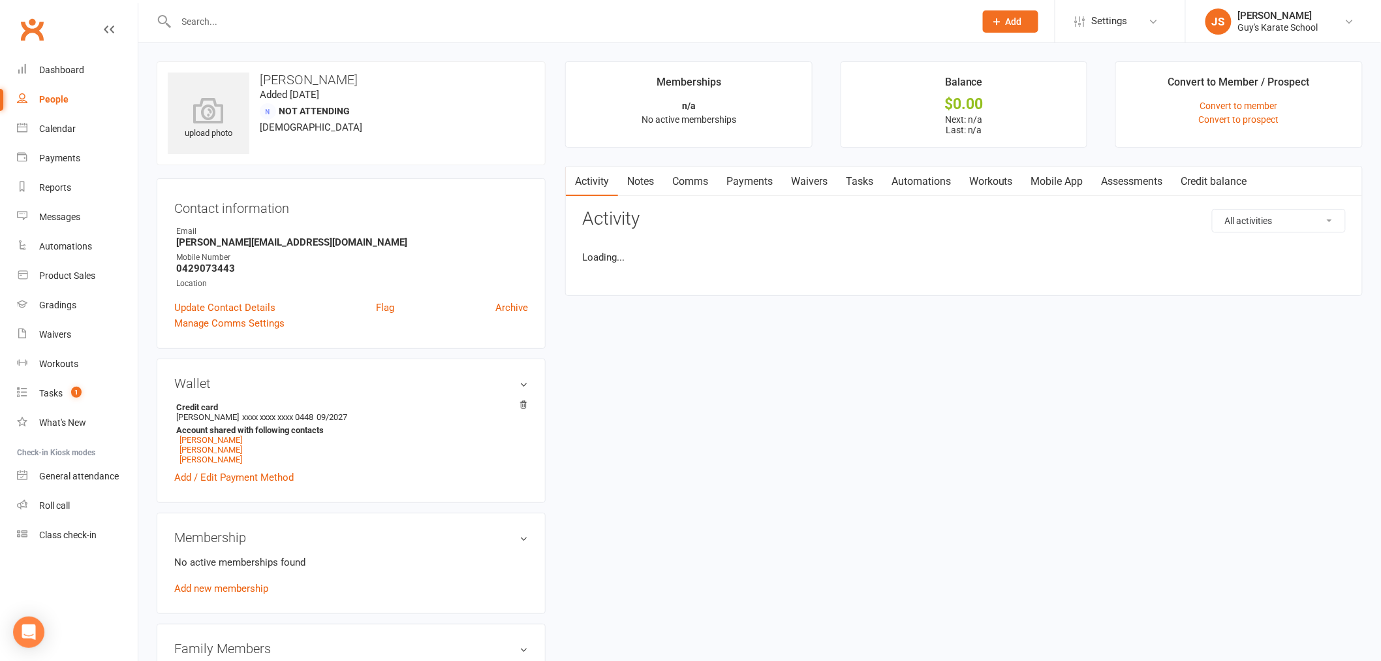
click at [1057, 183] on link "Mobile App" at bounding box center [1057, 181] width 70 height 30
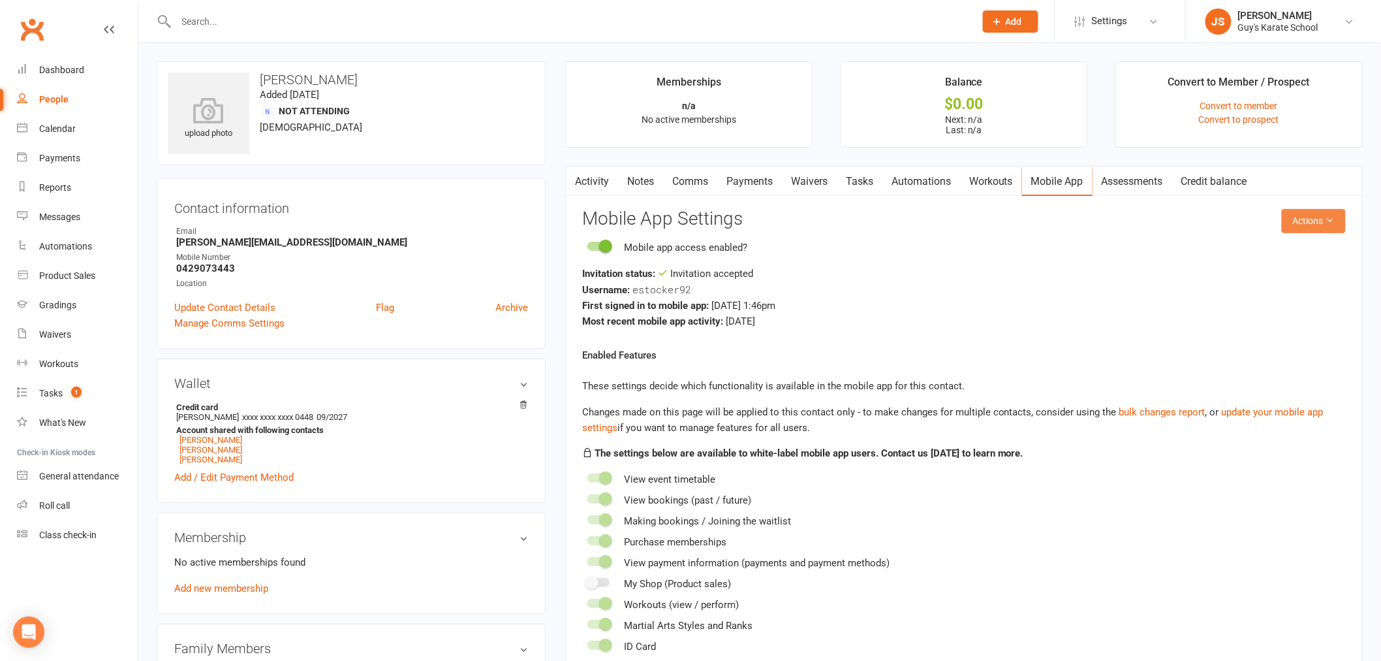
click at [1314, 219] on button "Actions" at bounding box center [1314, 220] width 64 height 23
click at [1274, 292] on link "Reset password" at bounding box center [1270, 303] width 129 height 26
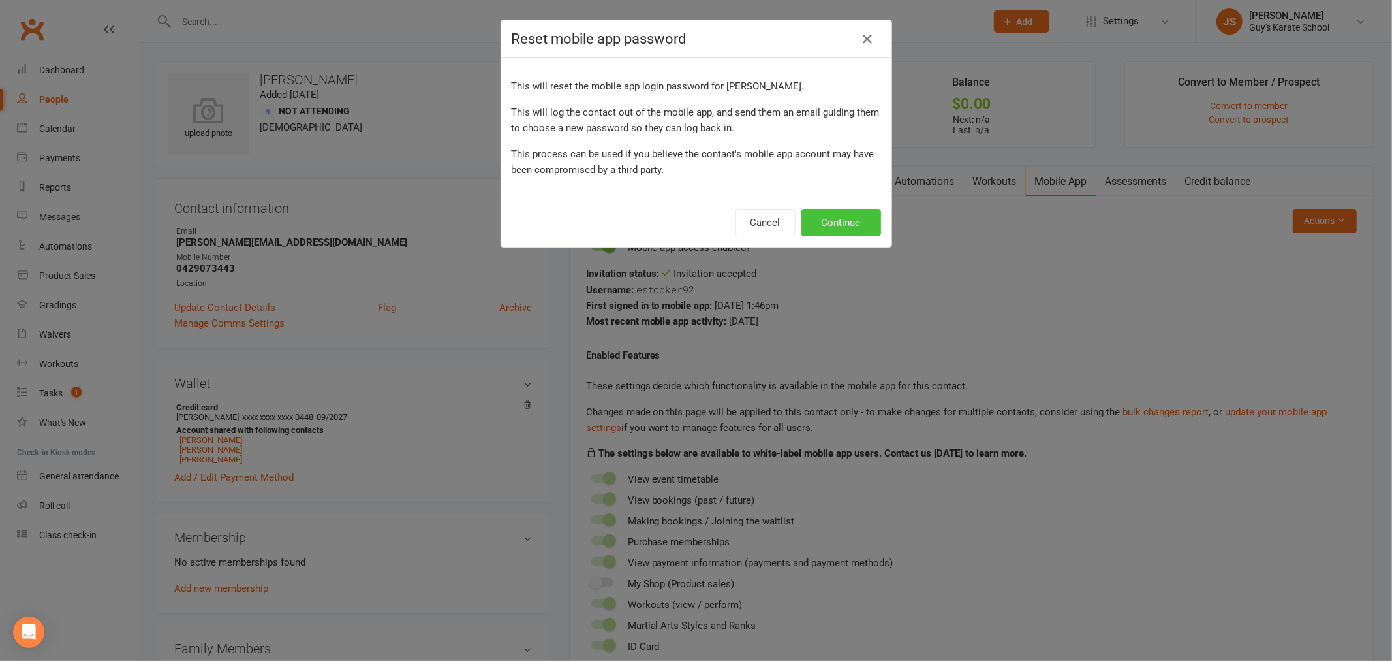
click at [830, 226] on button "Continue" at bounding box center [842, 222] width 80 height 27
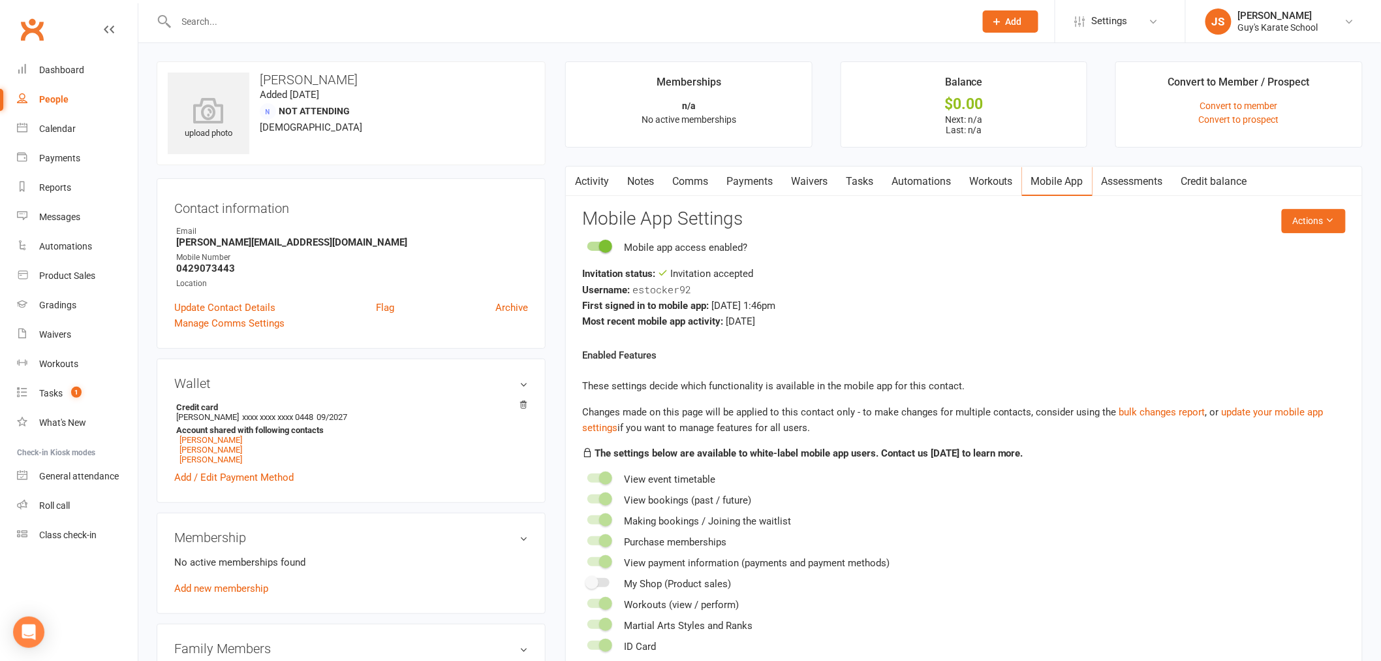
click at [198, 23] on input "text" at bounding box center [569, 21] width 794 height 18
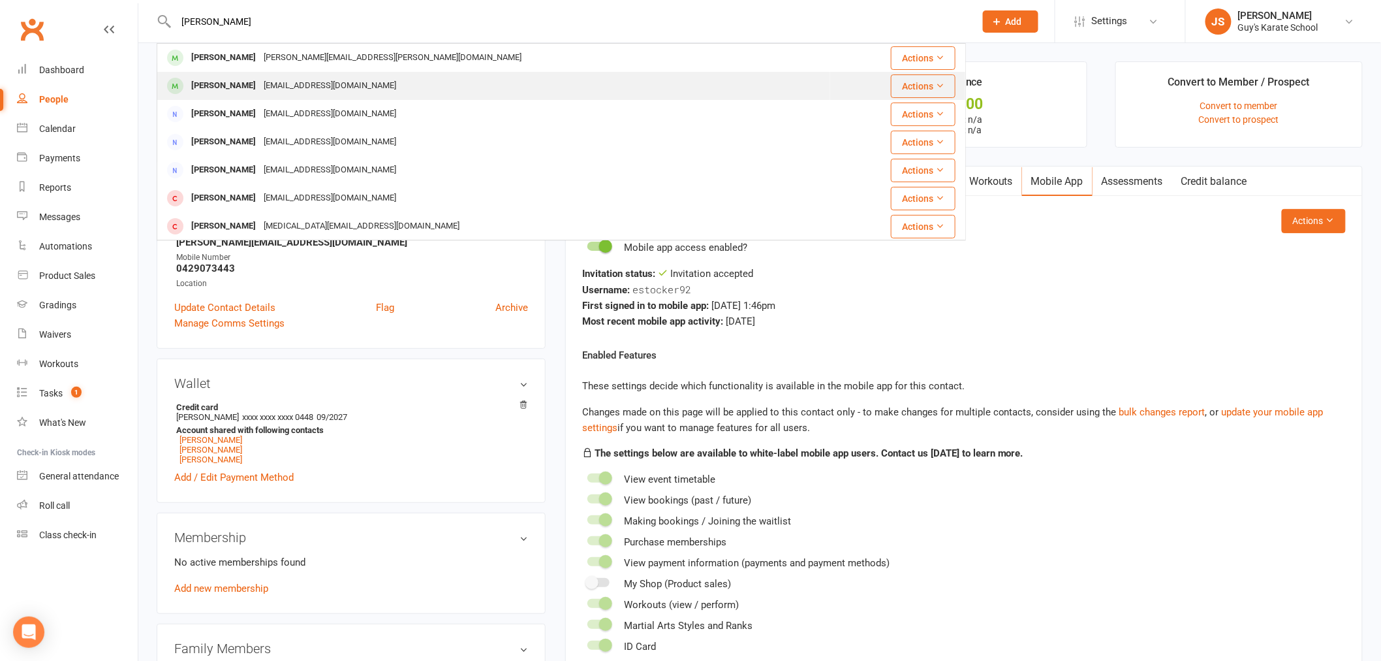
type input "[PERSON_NAME]"
click at [249, 87] on div "[PERSON_NAME]" at bounding box center [223, 85] width 72 height 19
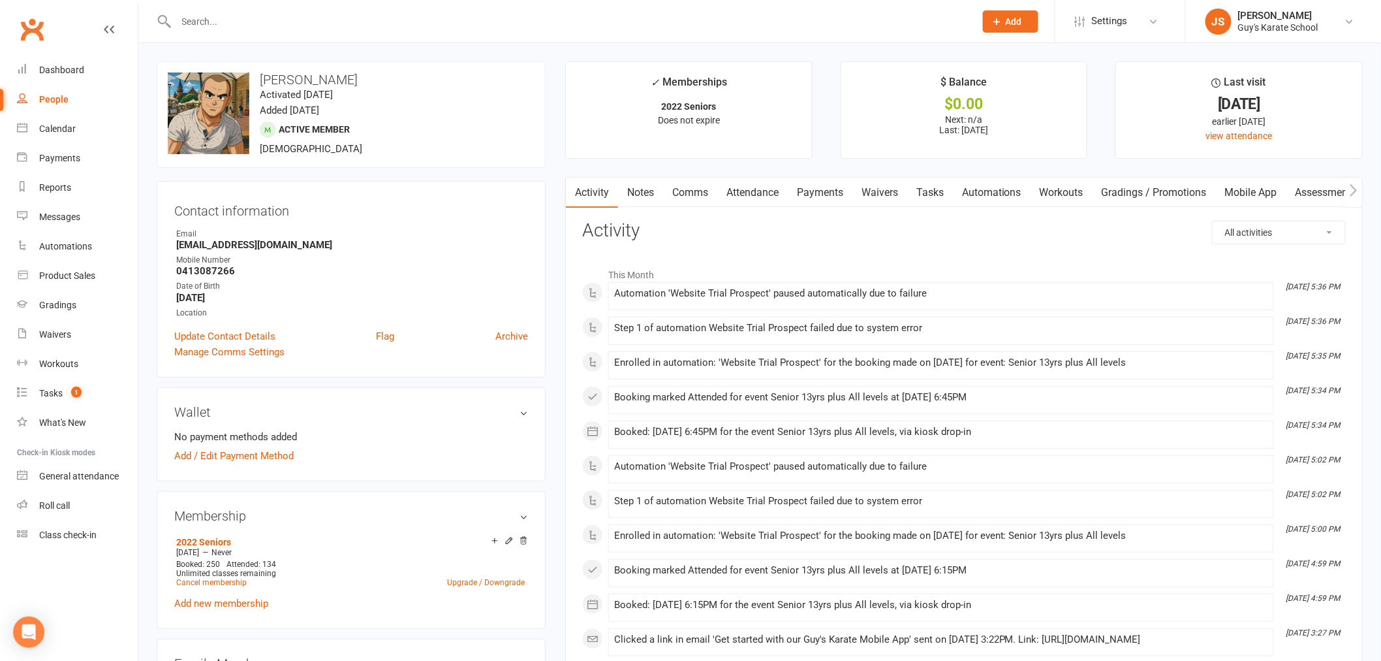
click at [1265, 193] on link "Mobile App" at bounding box center [1251, 193] width 70 height 30
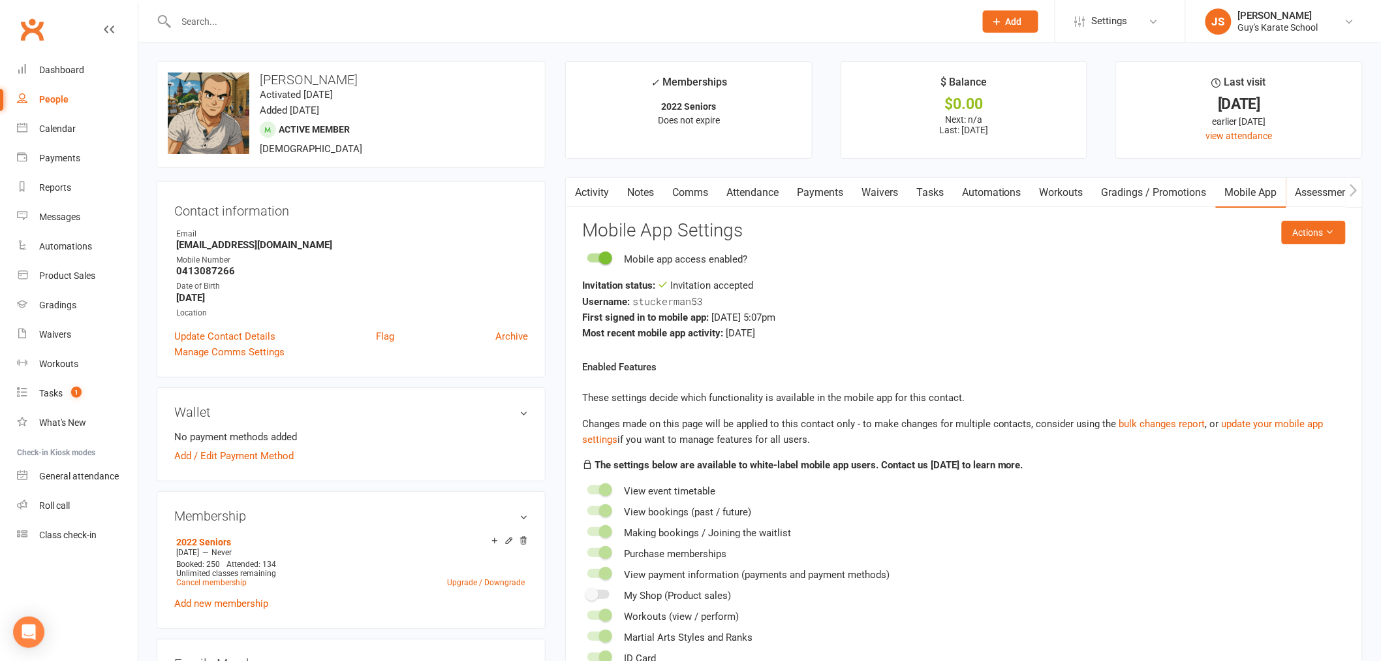
click at [1345, 187] on link "Assessments" at bounding box center [1327, 193] width 80 height 30
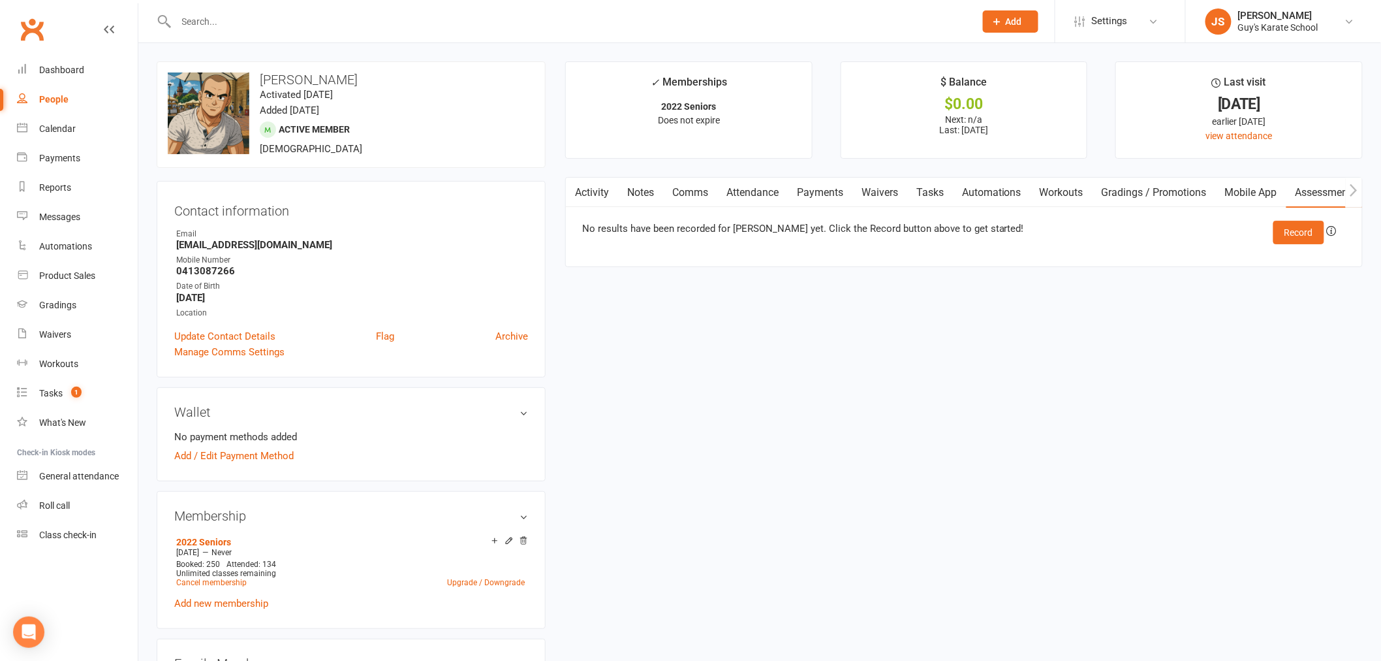
click at [1262, 187] on link "Mobile App" at bounding box center [1251, 193] width 70 height 30
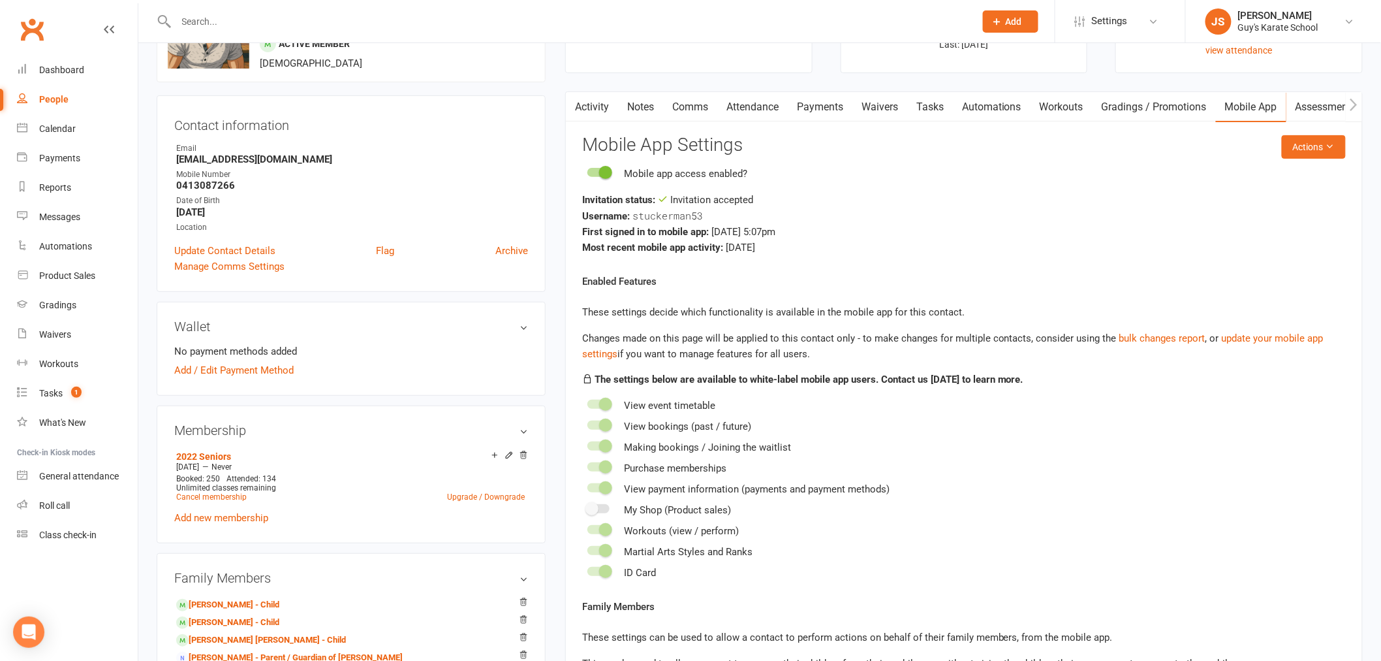
scroll to position [72, 0]
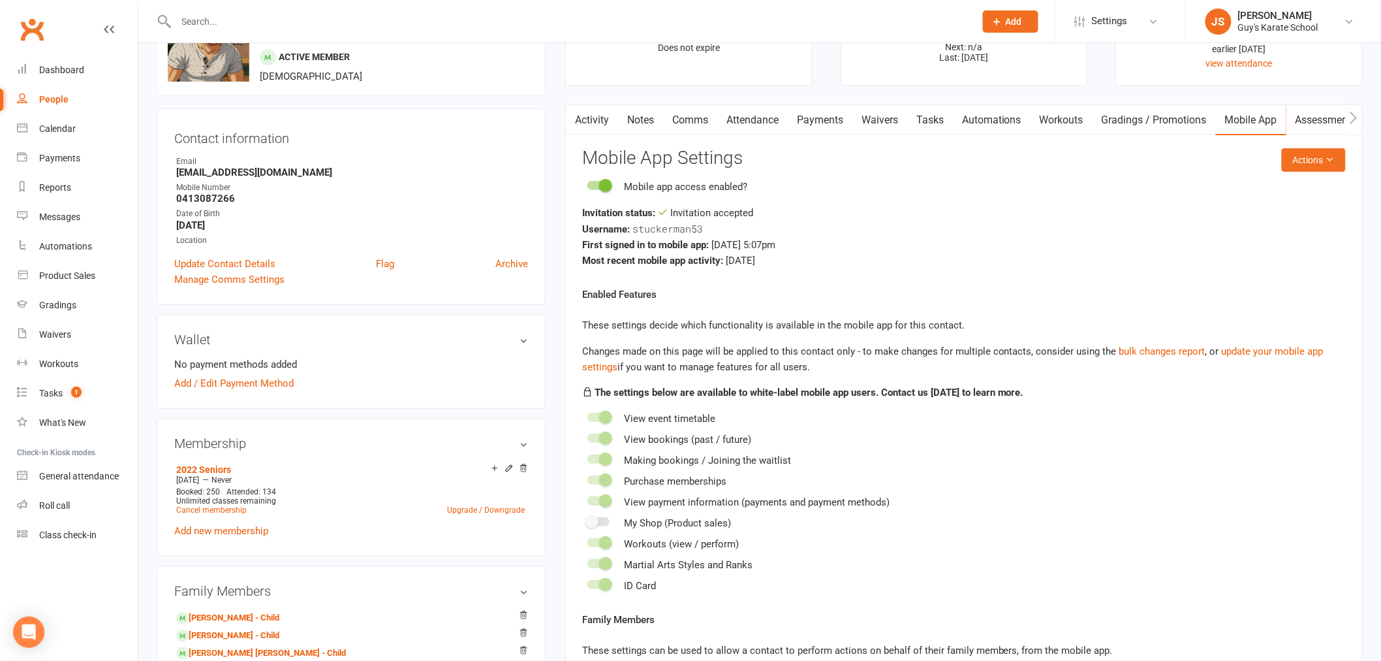
click at [1149, 119] on link "Gradings / Promotions" at bounding box center [1154, 120] width 123 height 30
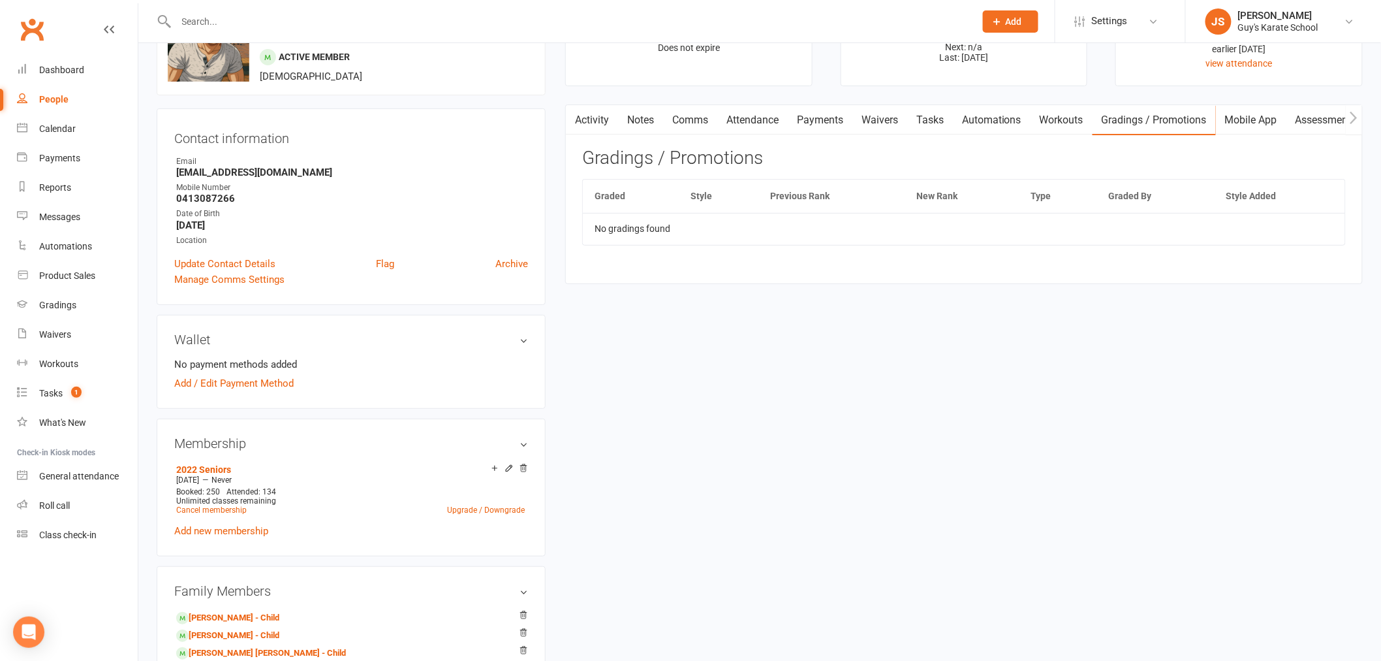
click at [1251, 118] on link "Mobile App" at bounding box center [1251, 120] width 70 height 30
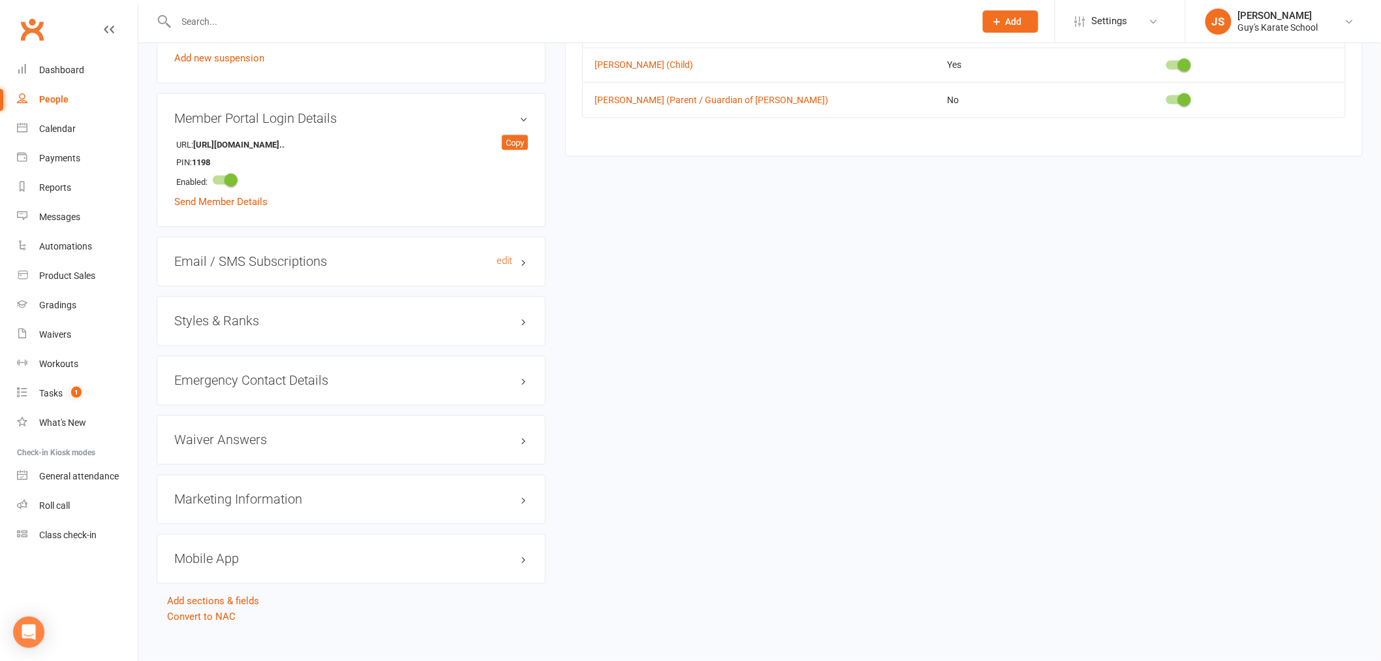
scroll to position [849, 0]
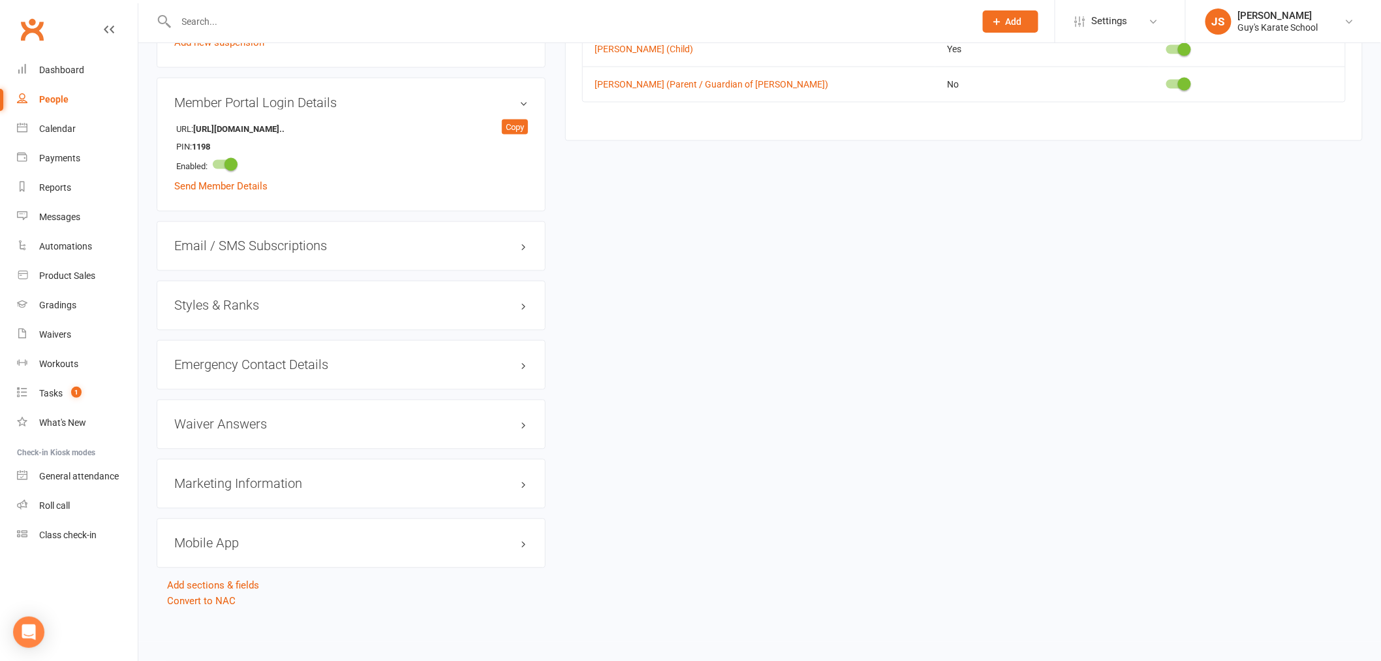
click at [514, 542] on h3 "Mobile App" at bounding box center [351, 543] width 354 height 14
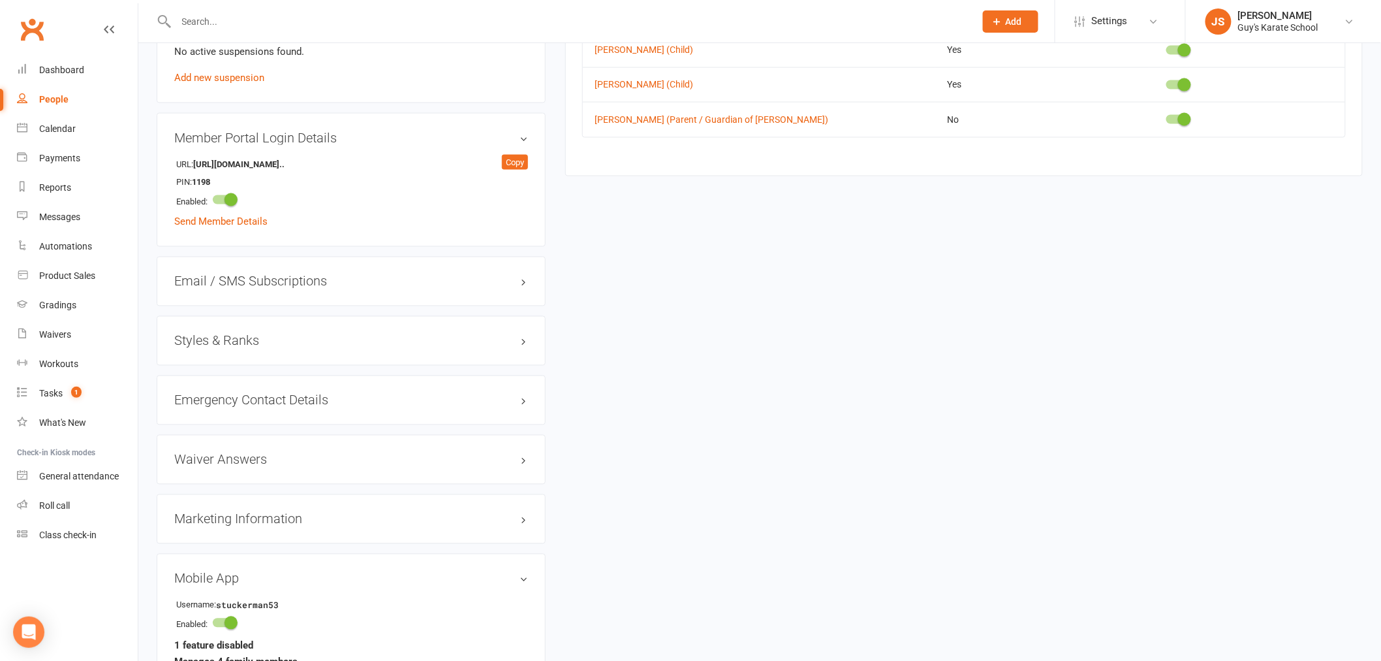
scroll to position [806, 0]
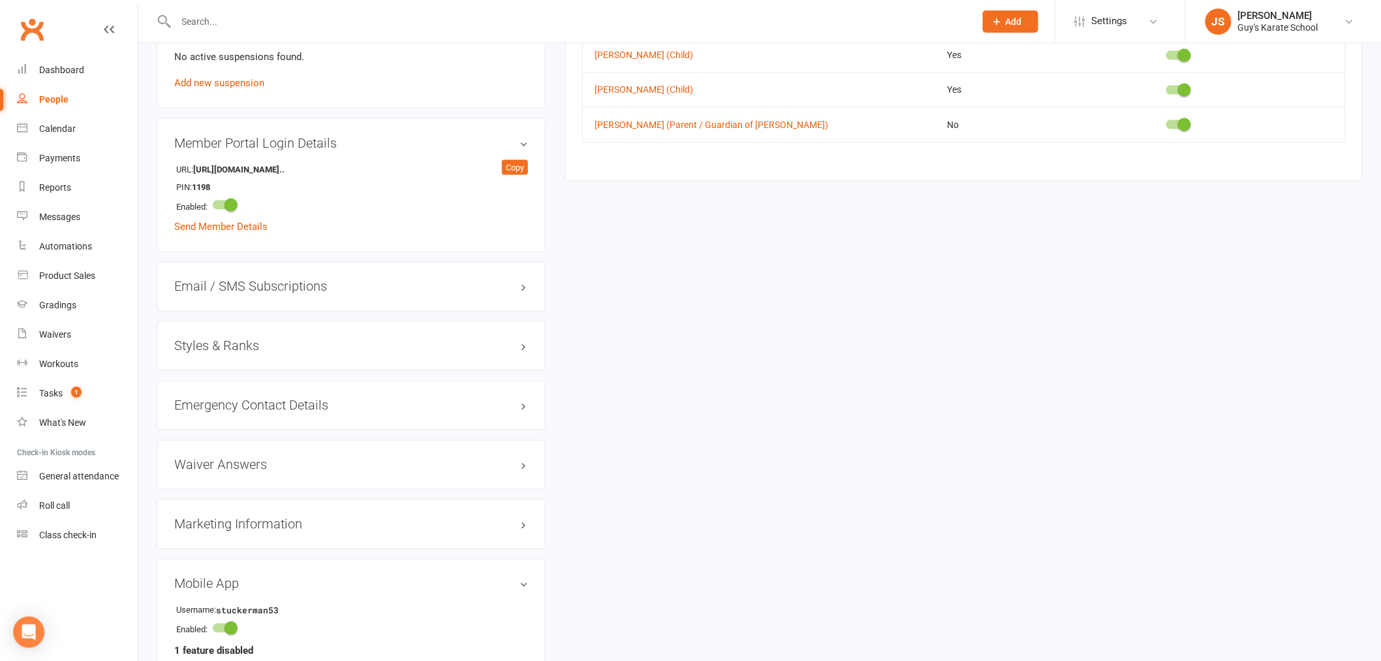
click at [524, 590] on h3 "Mobile App" at bounding box center [351, 583] width 354 height 14
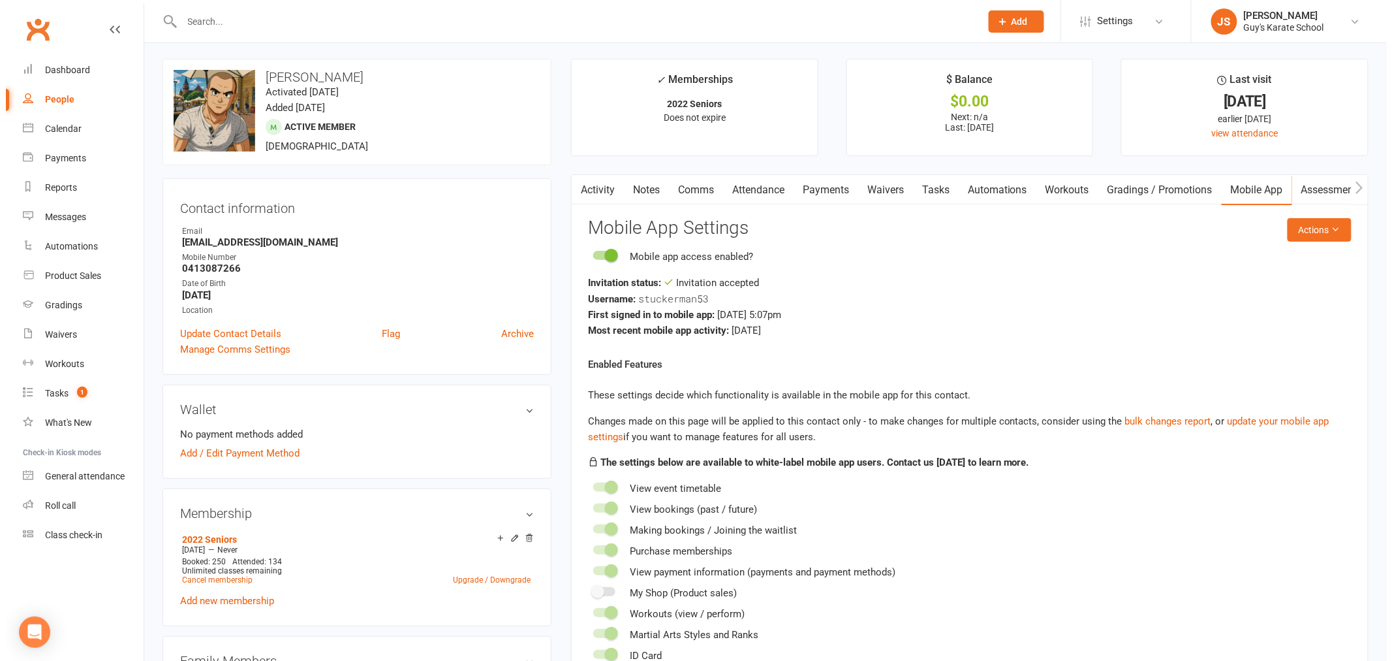
scroll to position [0, 0]
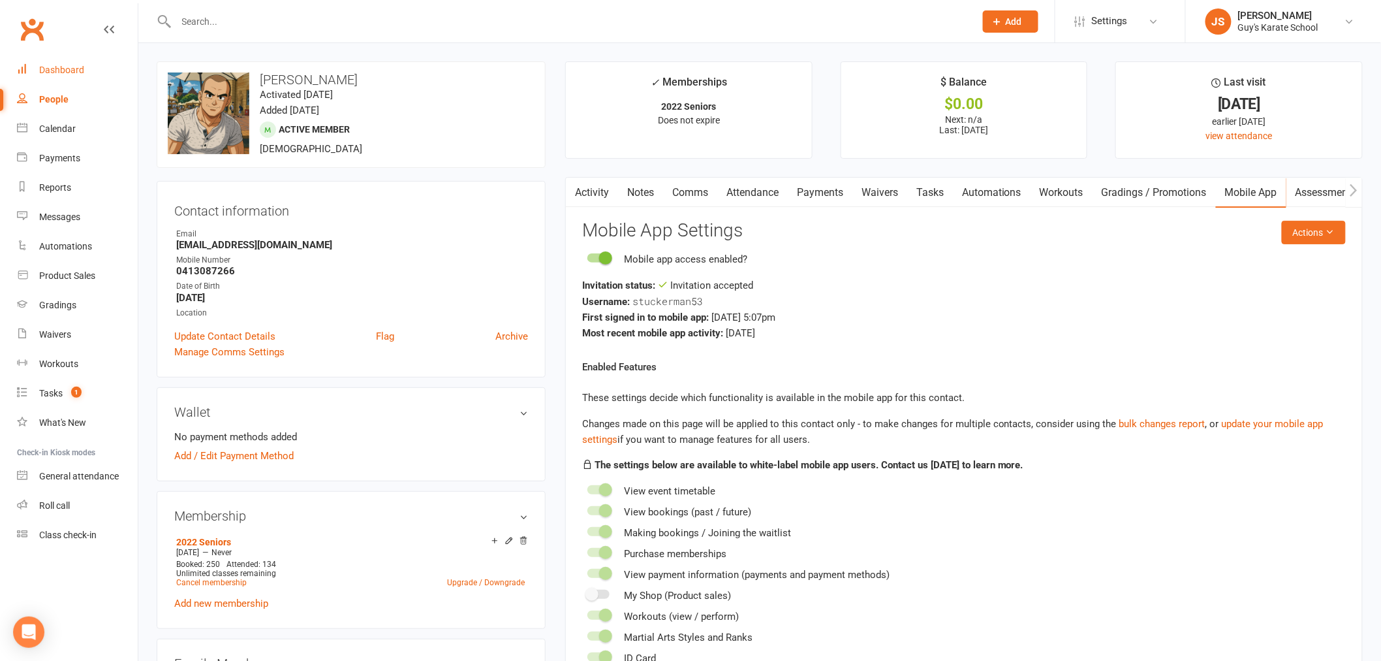
click at [76, 61] on link "Dashboard" at bounding box center [77, 69] width 121 height 29
